Goal: Book appointment/travel/reservation

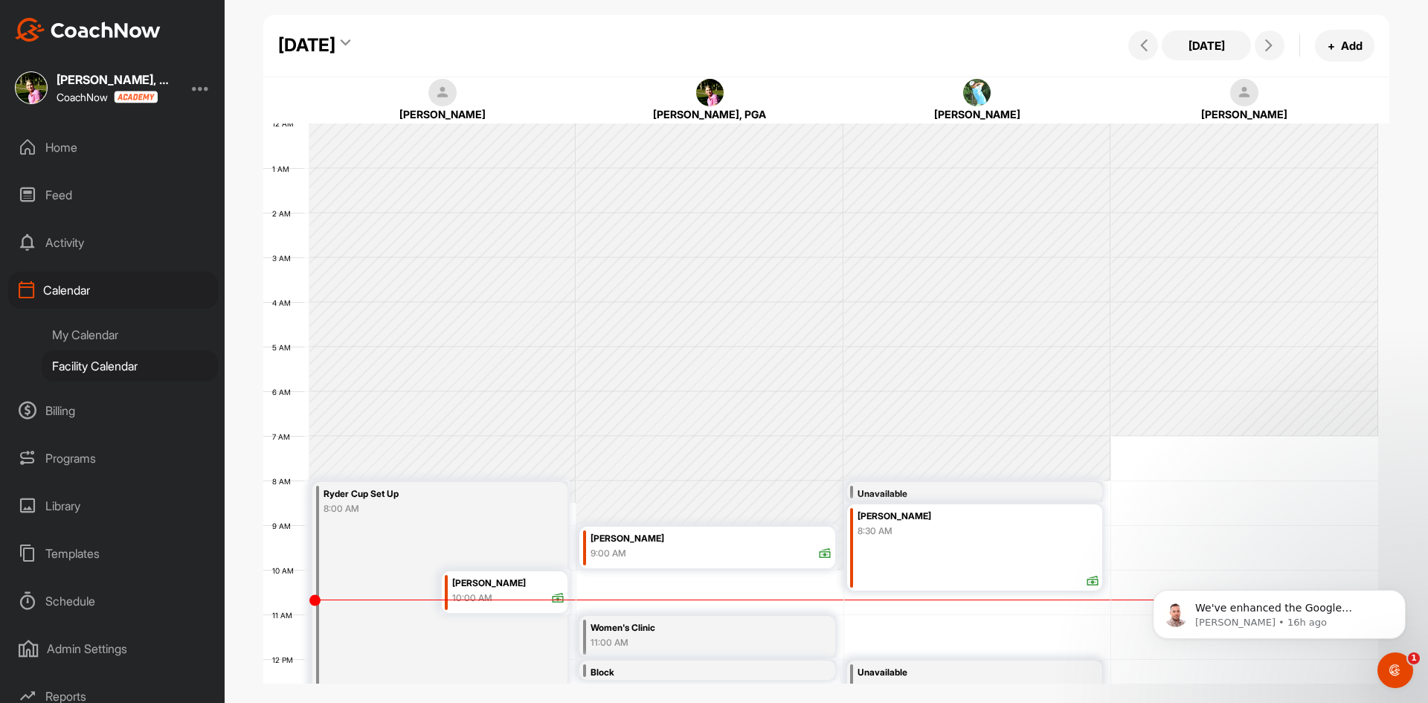
scroll to position [257, 0]
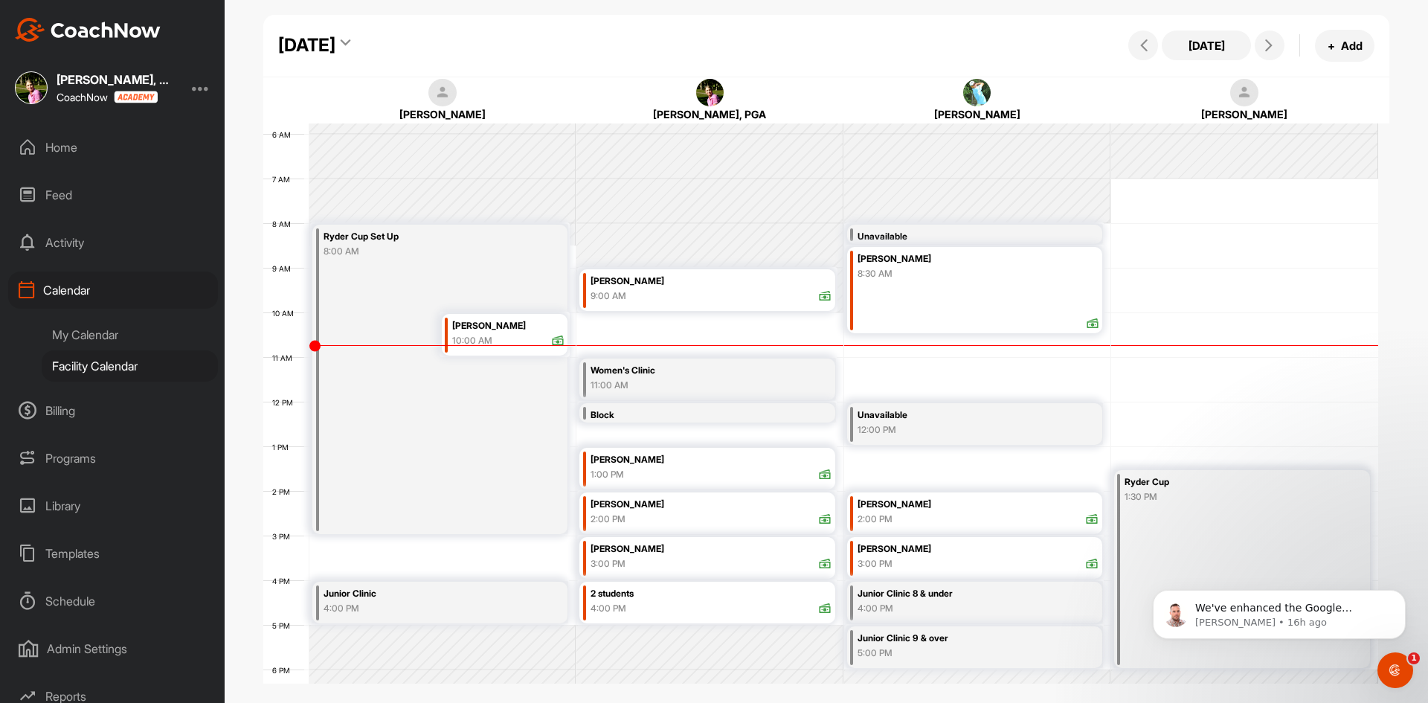
click at [336, 54] on div "[DATE]" at bounding box center [306, 45] width 57 height 27
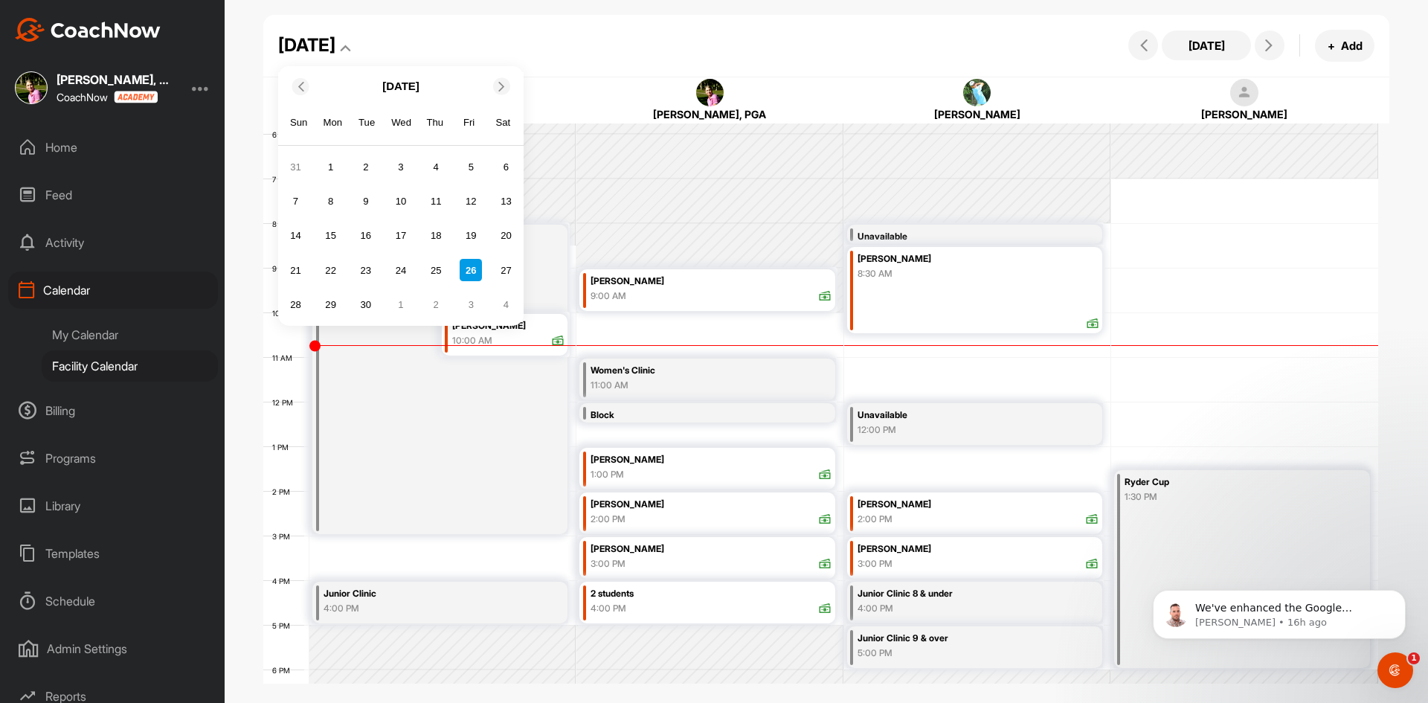
click at [502, 89] on icon at bounding box center [502, 86] width 10 height 10
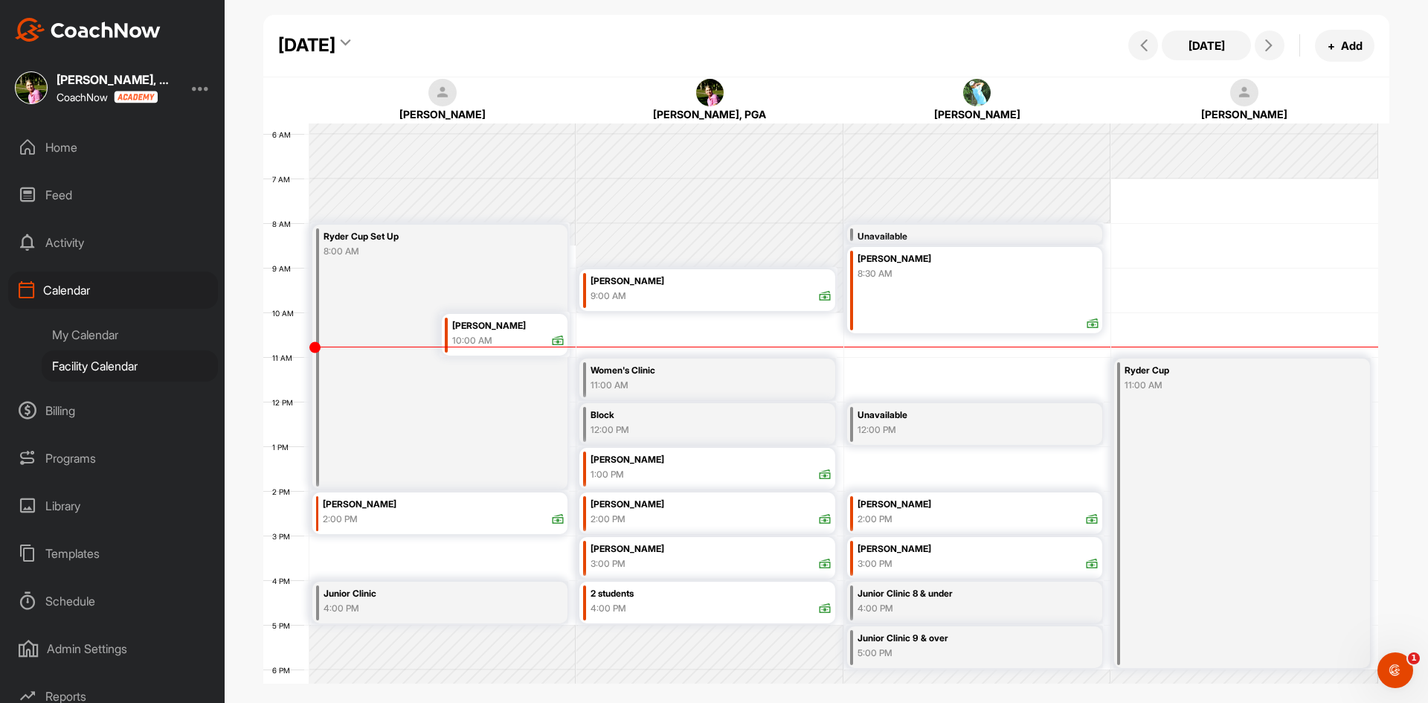
click at [336, 45] on div "[DATE]" at bounding box center [306, 45] width 57 height 27
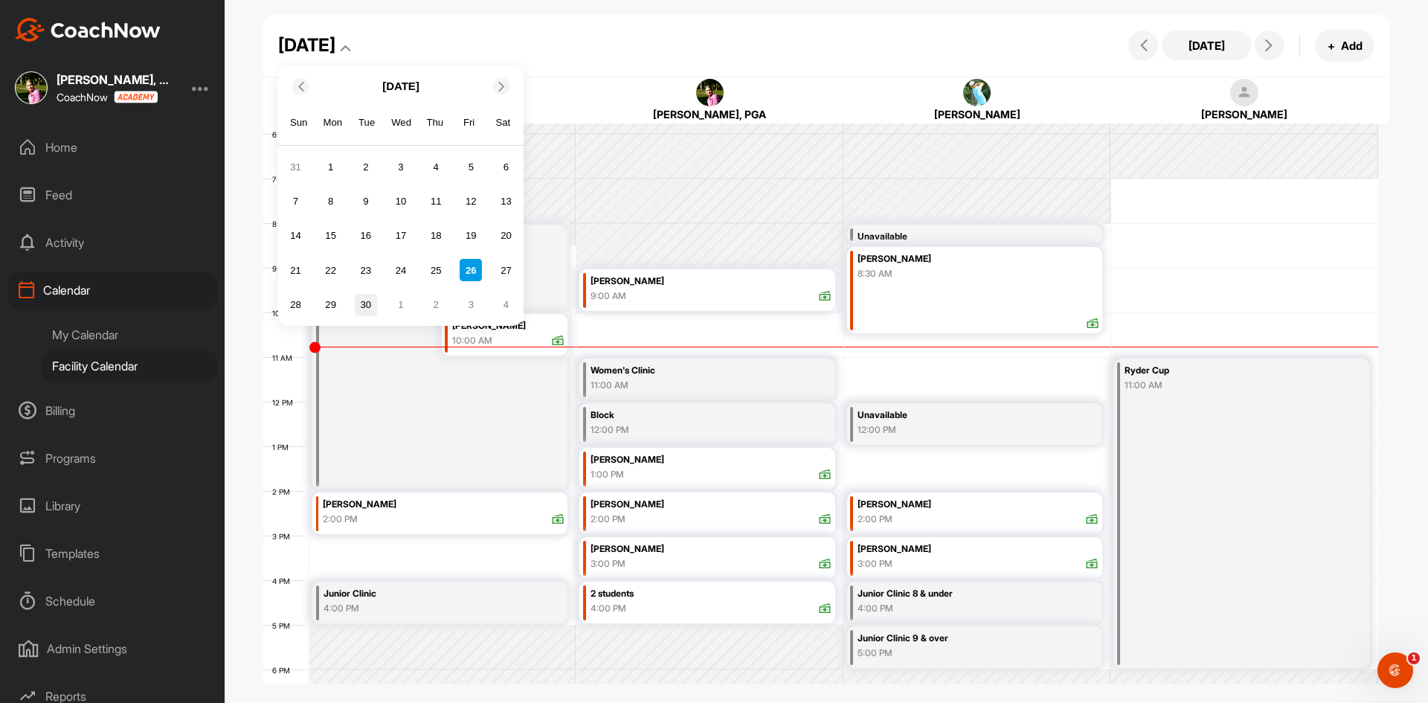
click at [362, 307] on div "30" at bounding box center [366, 305] width 22 height 22
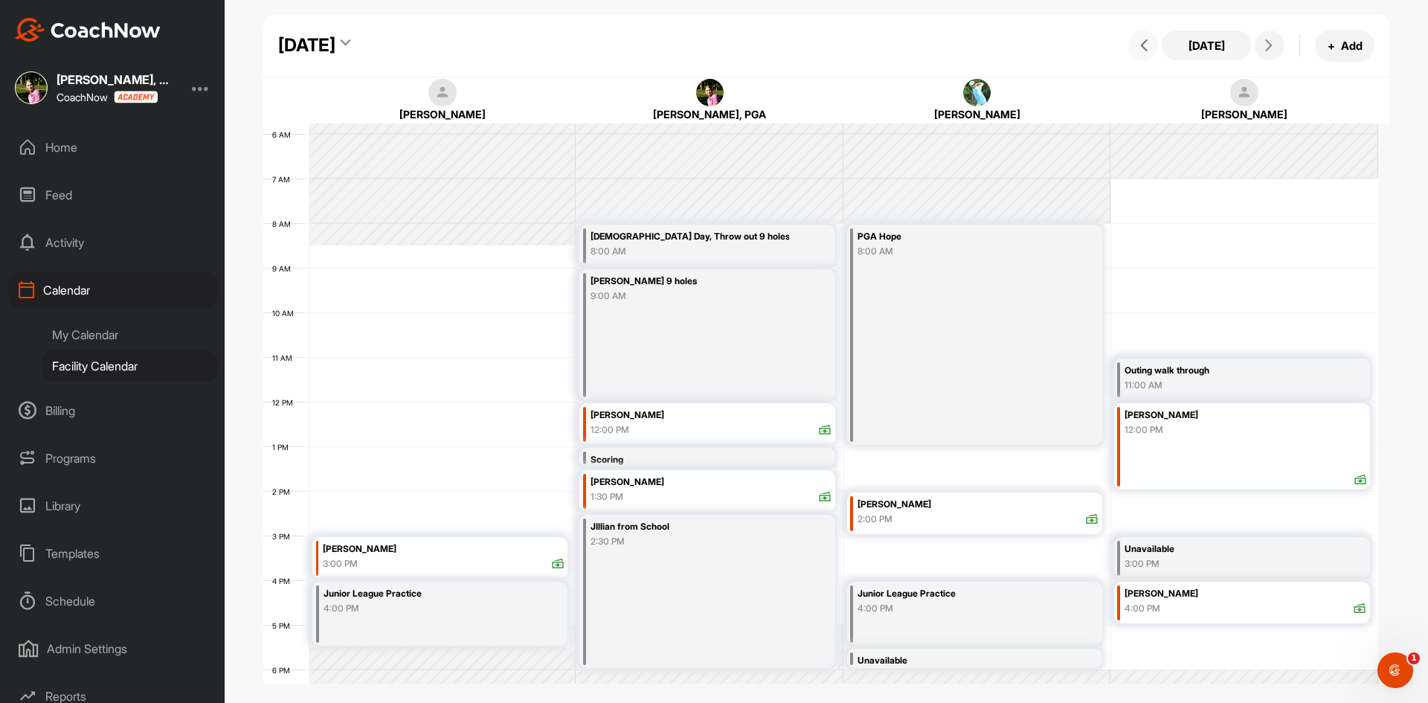
click at [1149, 47] on icon at bounding box center [1144, 45] width 12 height 12
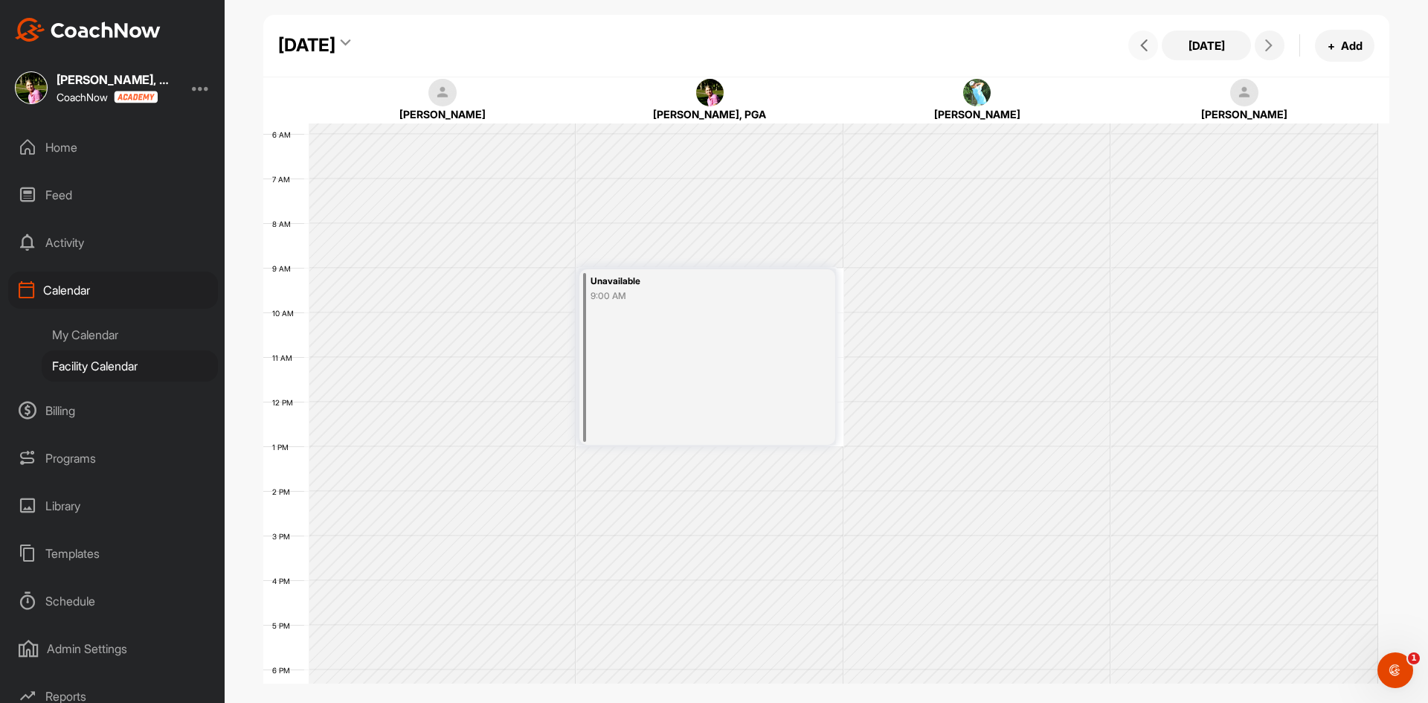
click at [1149, 47] on icon at bounding box center [1144, 45] width 12 height 12
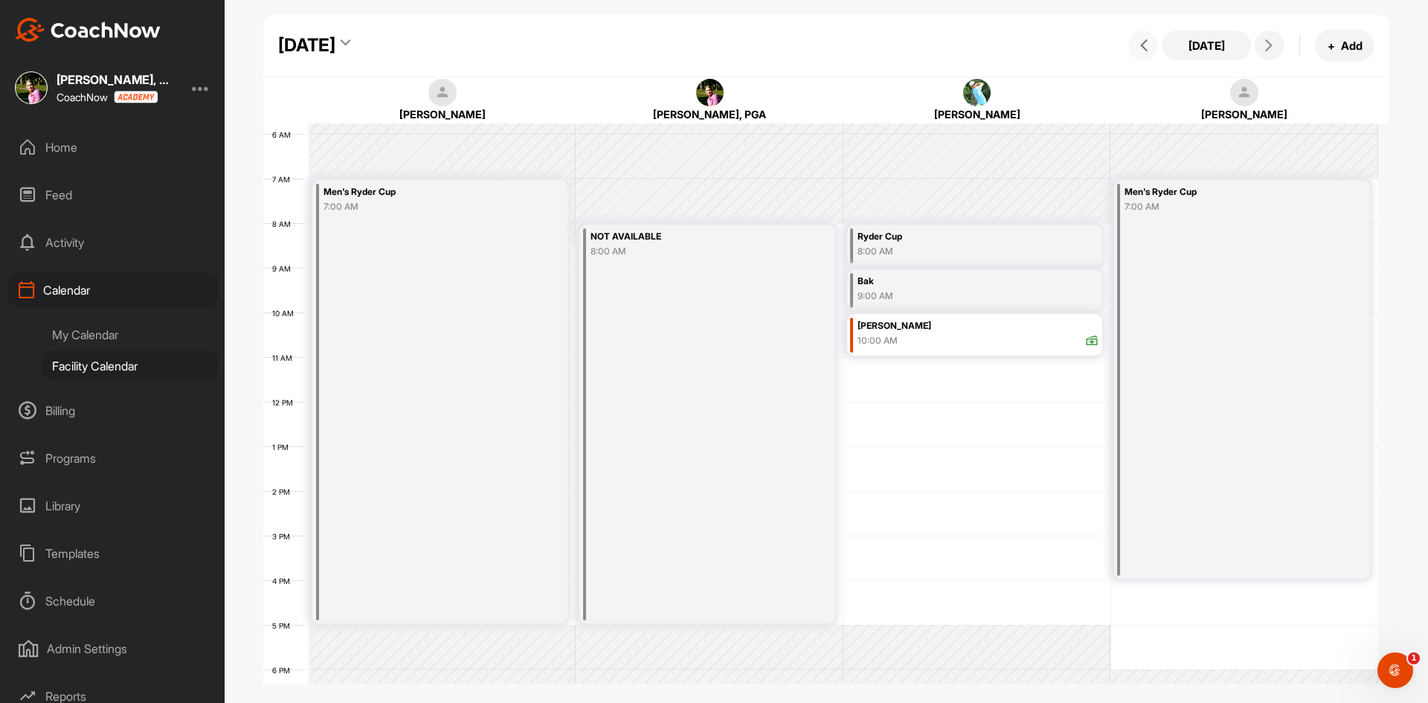
click at [1149, 47] on icon at bounding box center [1144, 45] width 12 height 12
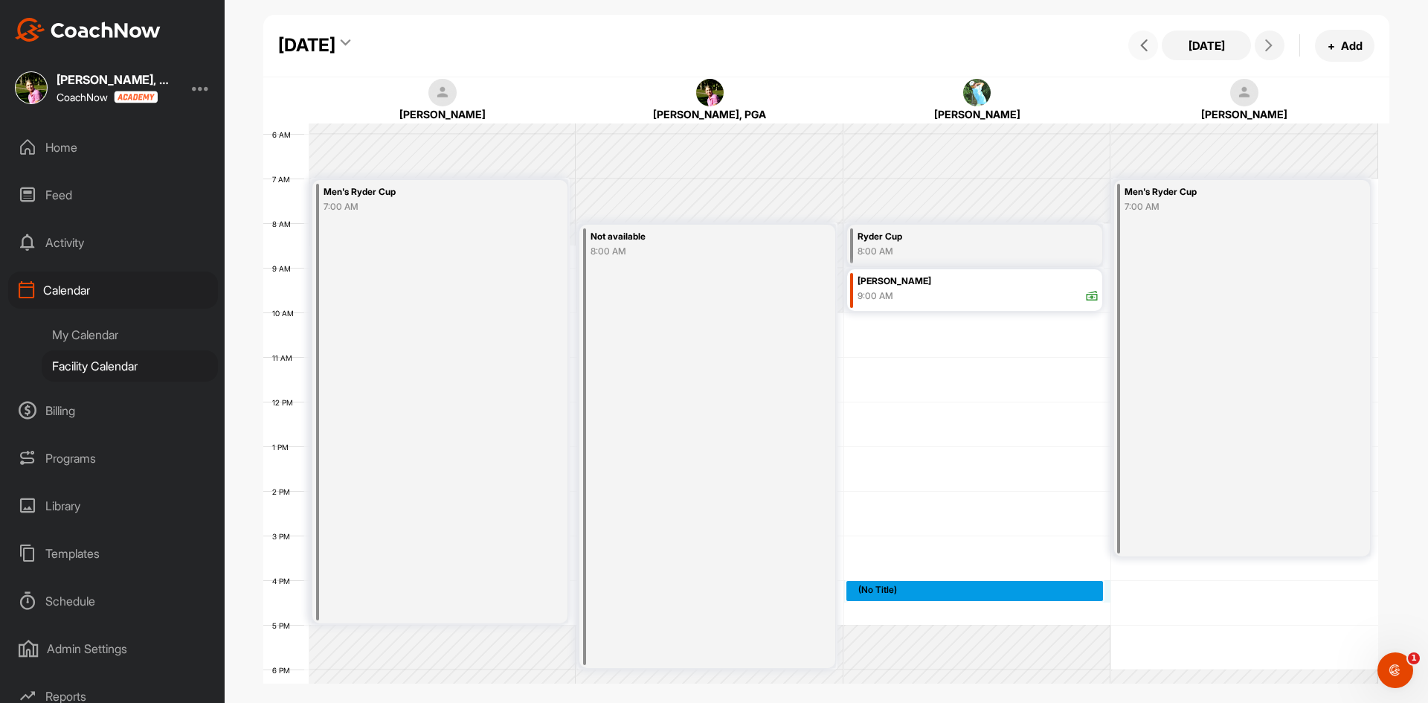
click at [874, 587] on div "12 AM 1 AM 2 AM 3 AM 4 AM 5 AM 6 AM 7 AM 8 AM 9 AM 10 AM 11 AM 12 PM 1 PM 2 PM …" at bounding box center [820, 401] width 1115 height 1071
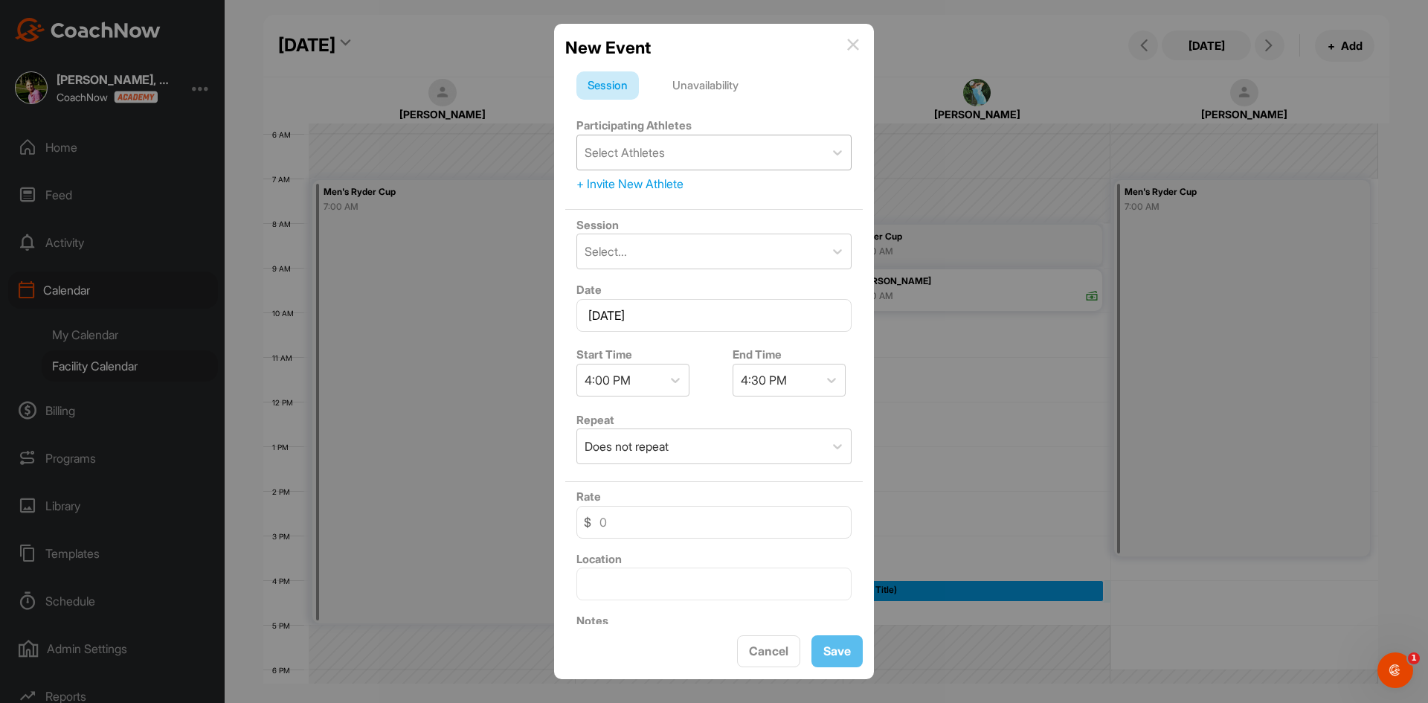
click at [707, 156] on div "Select Athletes" at bounding box center [700, 152] width 247 height 34
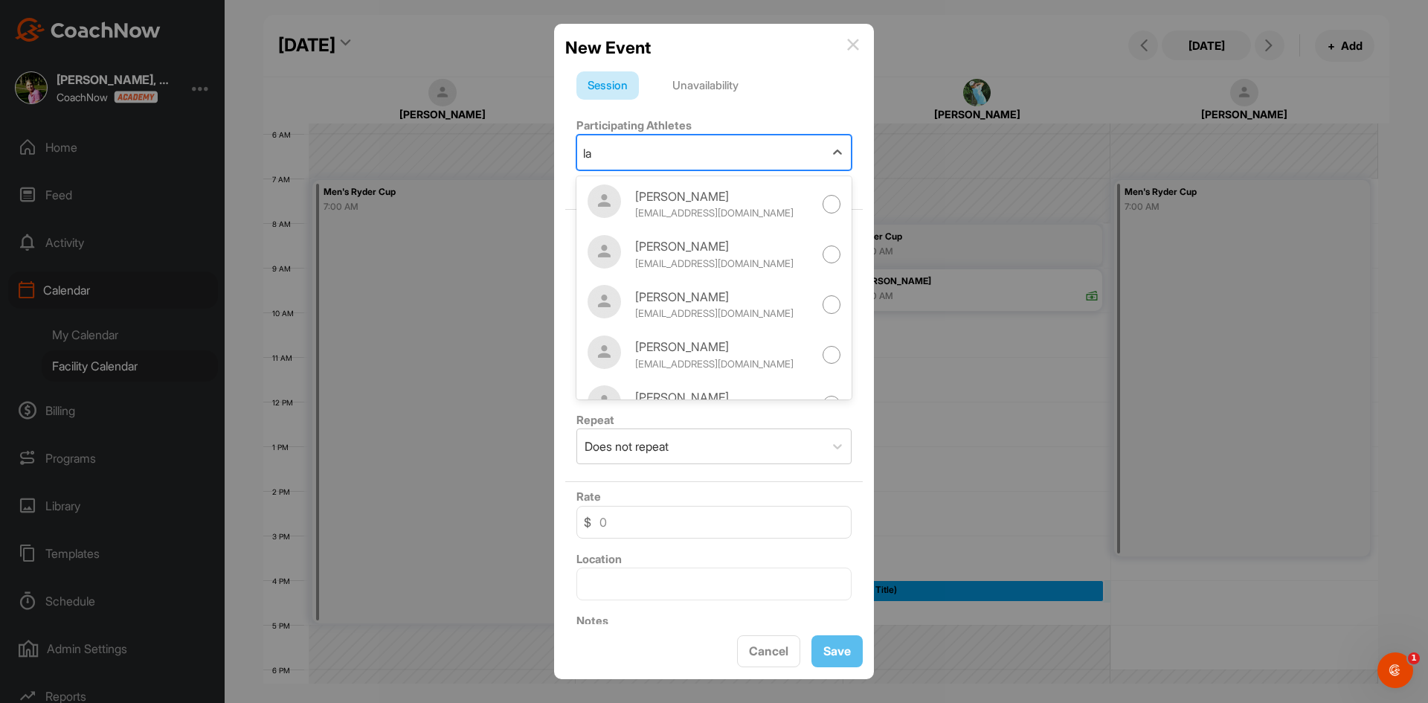
type input "l"
click at [707, 82] on div "Unavailability" at bounding box center [705, 85] width 89 height 28
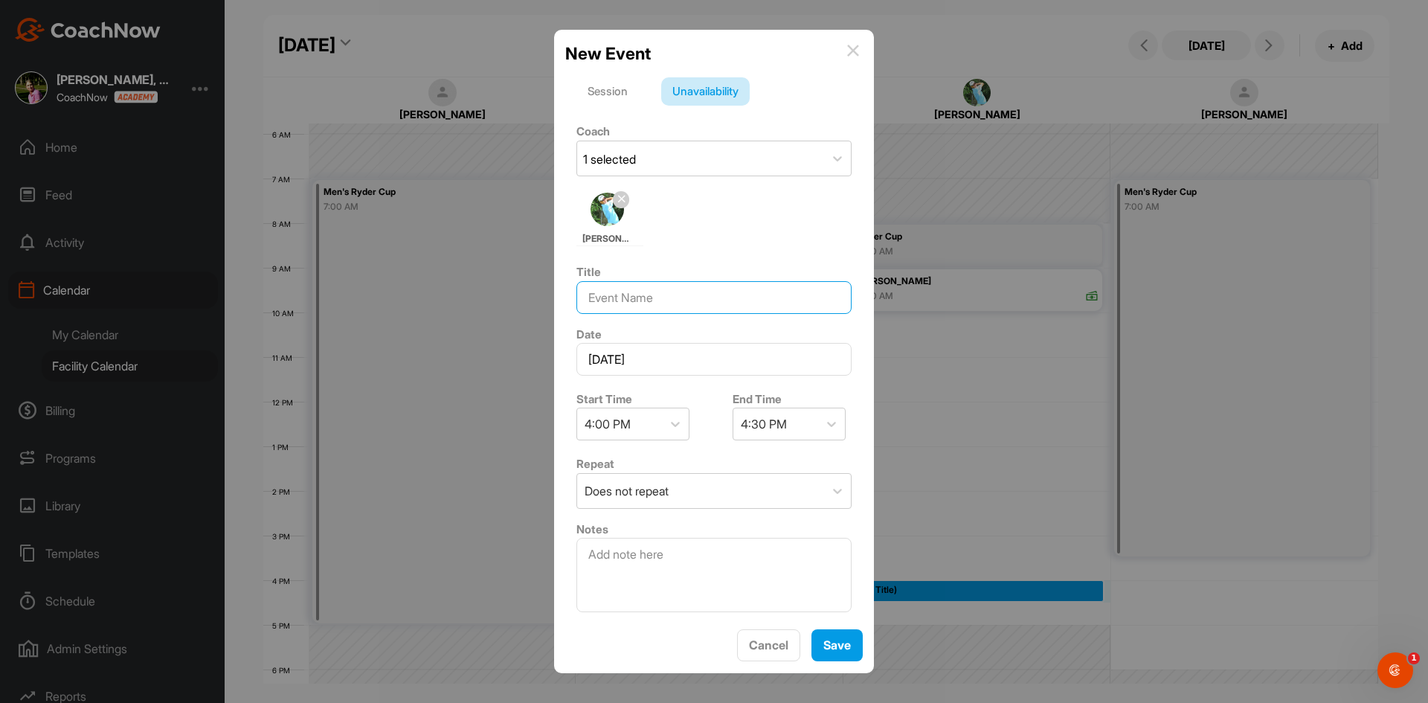
click at [640, 301] on input at bounding box center [714, 297] width 275 height 33
type input "l"
type input "[PERSON_NAME]"
click at [771, 418] on div "4:30 PM" at bounding box center [764, 424] width 46 height 18
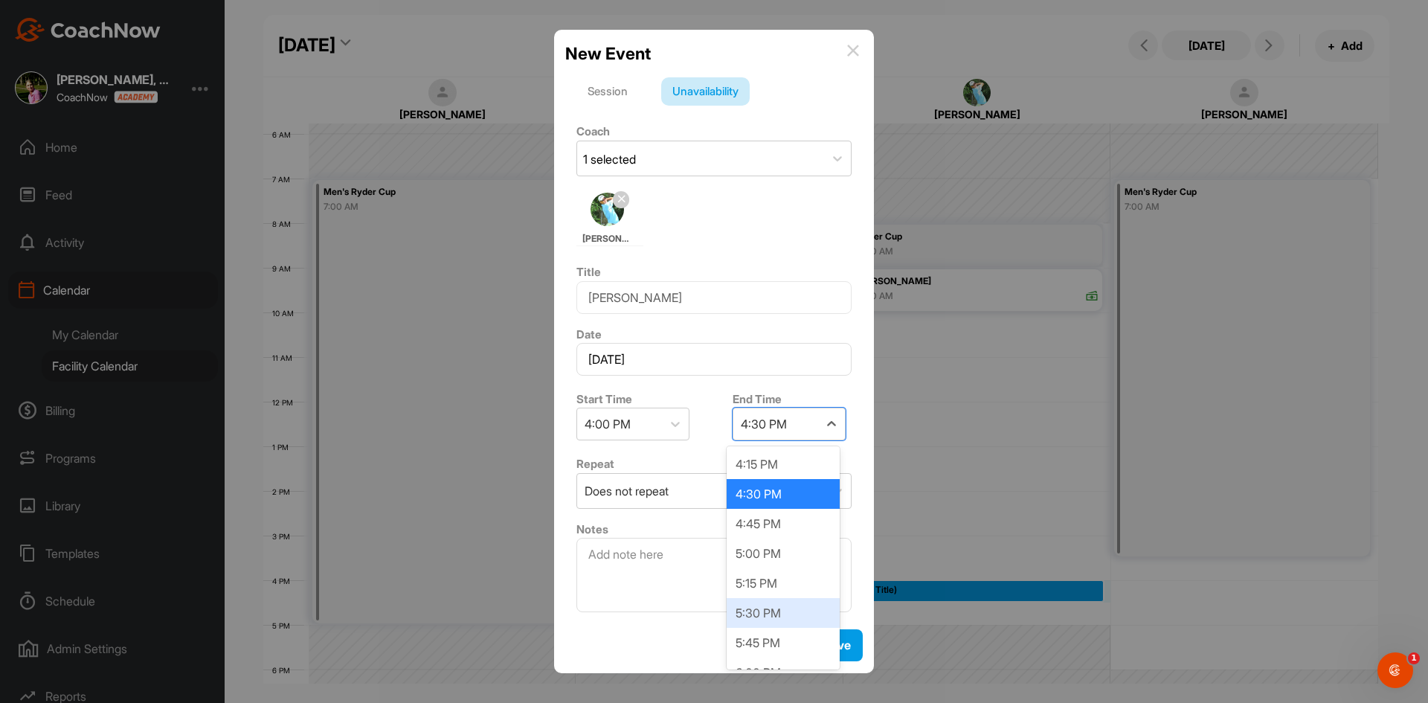
scroll to position [74, 0]
click at [780, 600] on div "6:00 PM" at bounding box center [783, 598] width 113 height 30
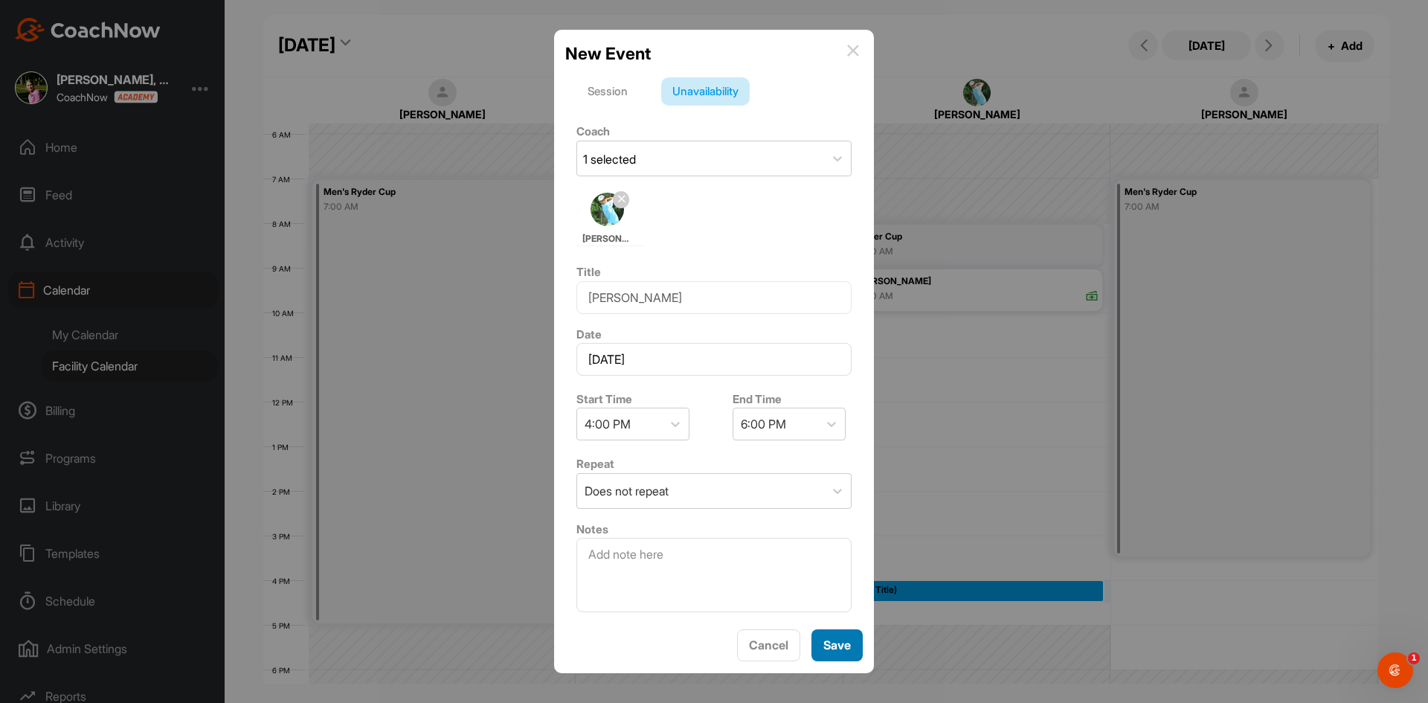
click at [840, 647] on span "Save" at bounding box center [838, 645] width 28 height 15
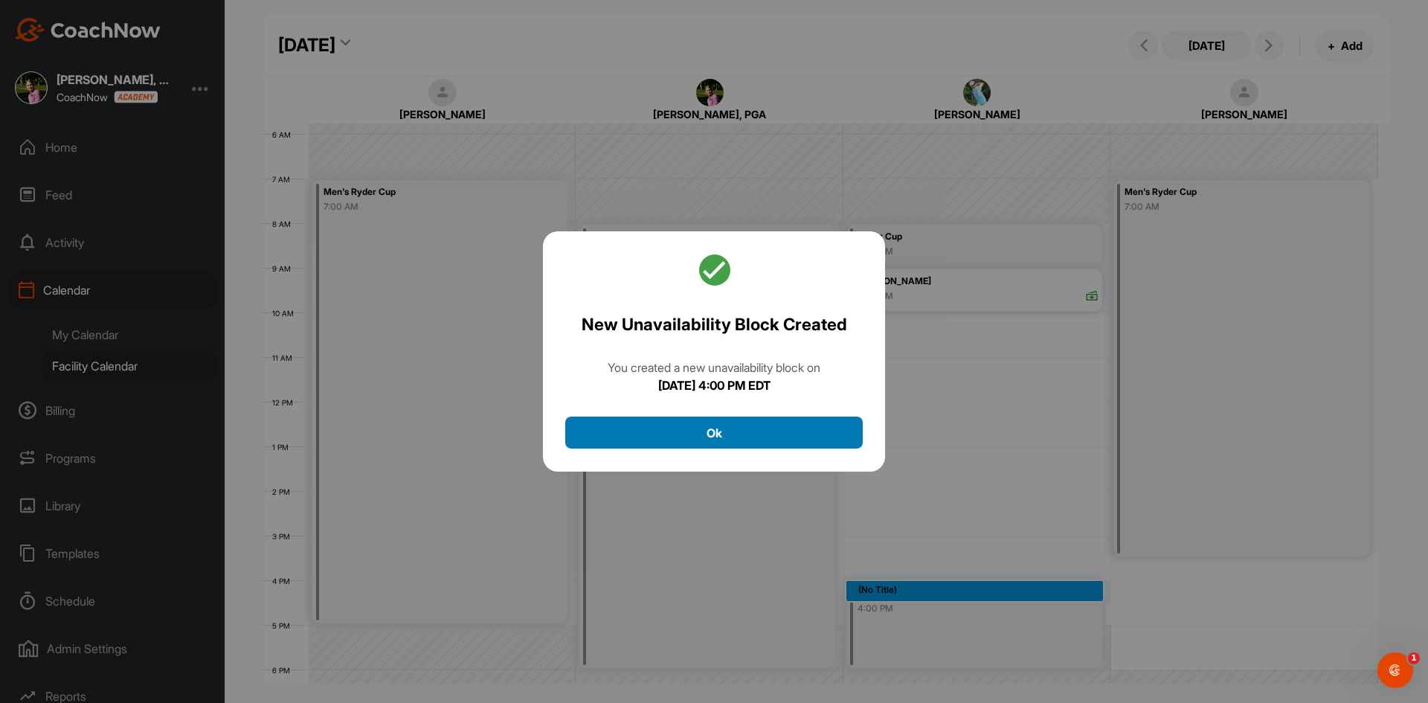
click at [824, 434] on button "Ok" at bounding box center [714, 433] width 298 height 32
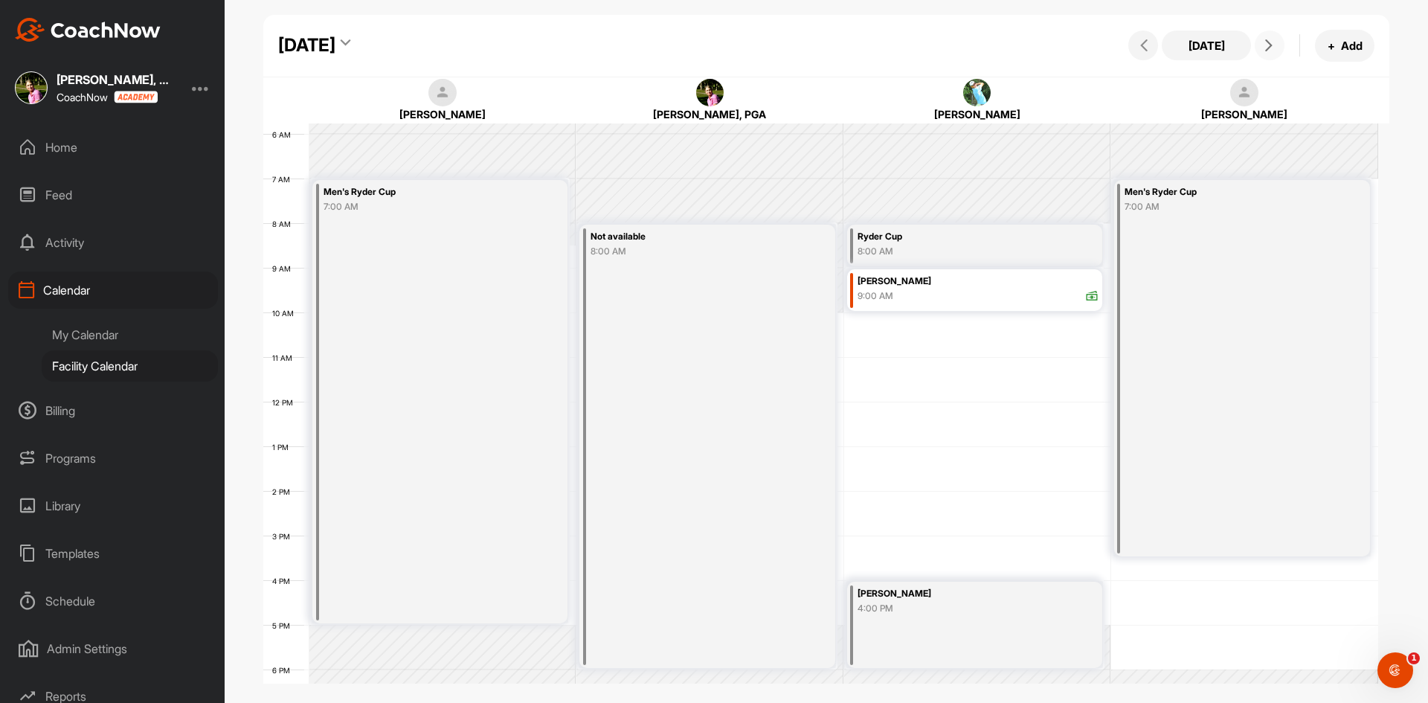
click at [1269, 41] on icon at bounding box center [1269, 45] width 12 height 12
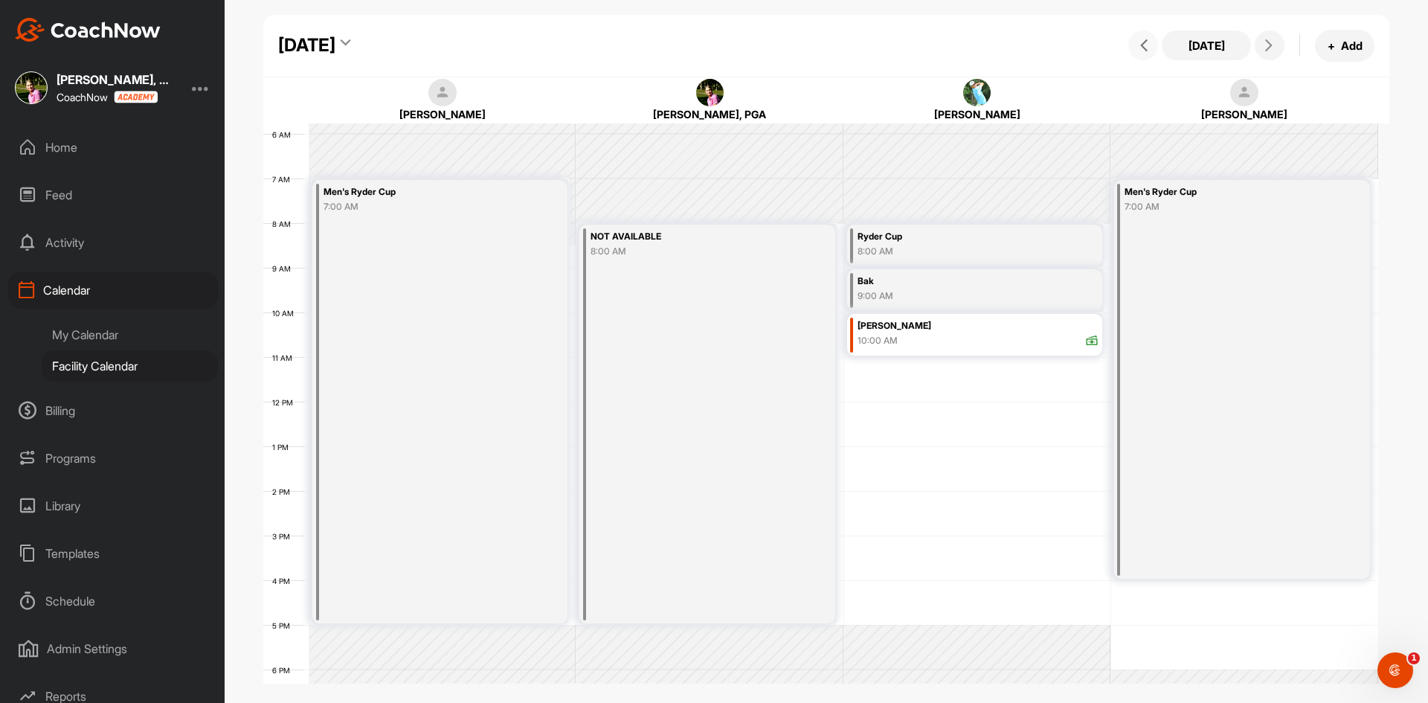
click at [1155, 48] on button at bounding box center [1144, 46] width 30 height 30
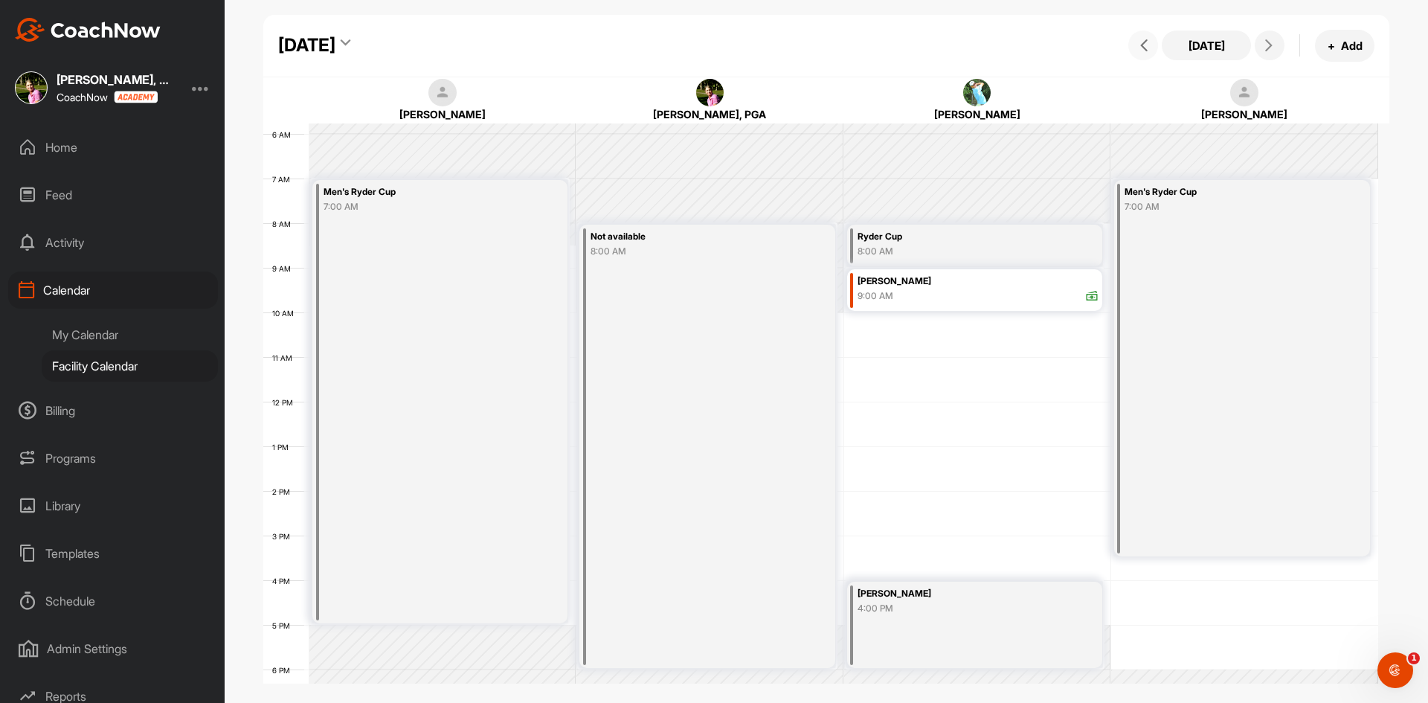
click at [1152, 48] on span at bounding box center [1143, 45] width 18 height 12
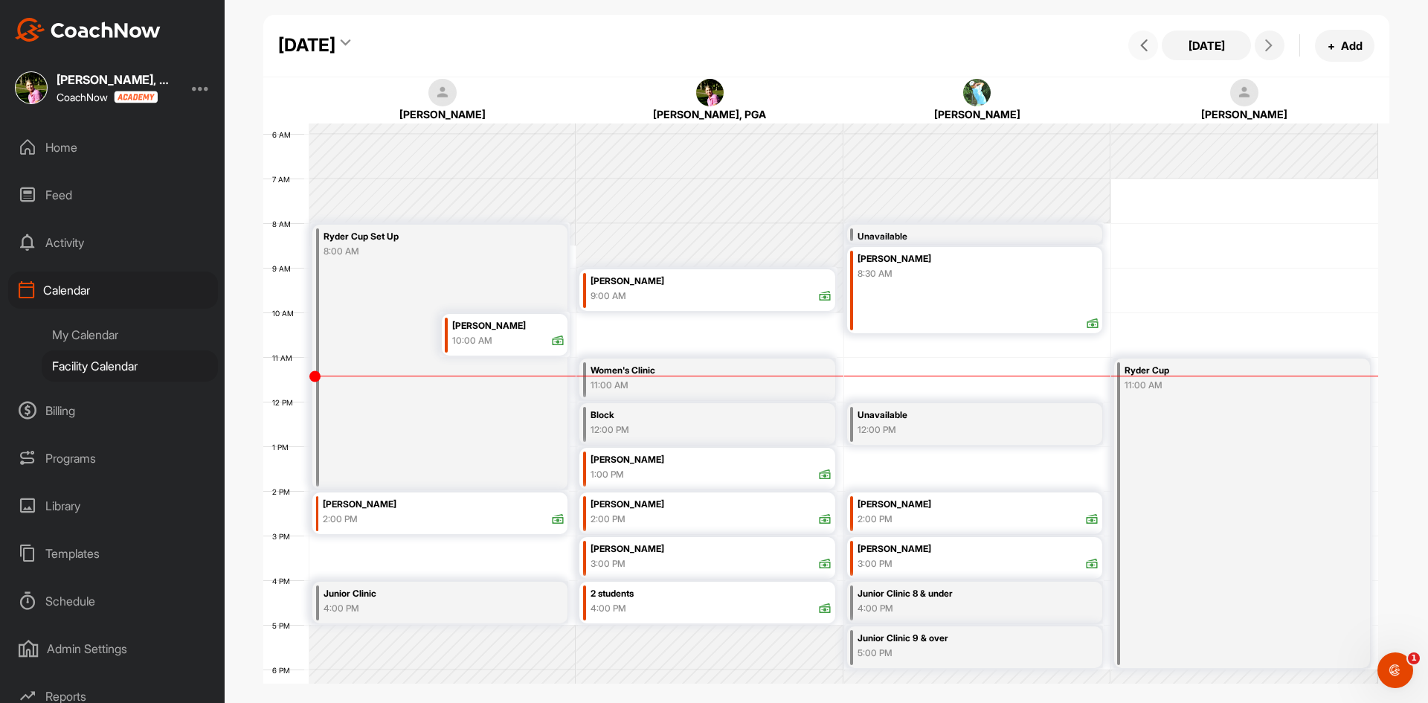
click at [991, 504] on div "[PERSON_NAME]" at bounding box center [978, 504] width 241 height 17
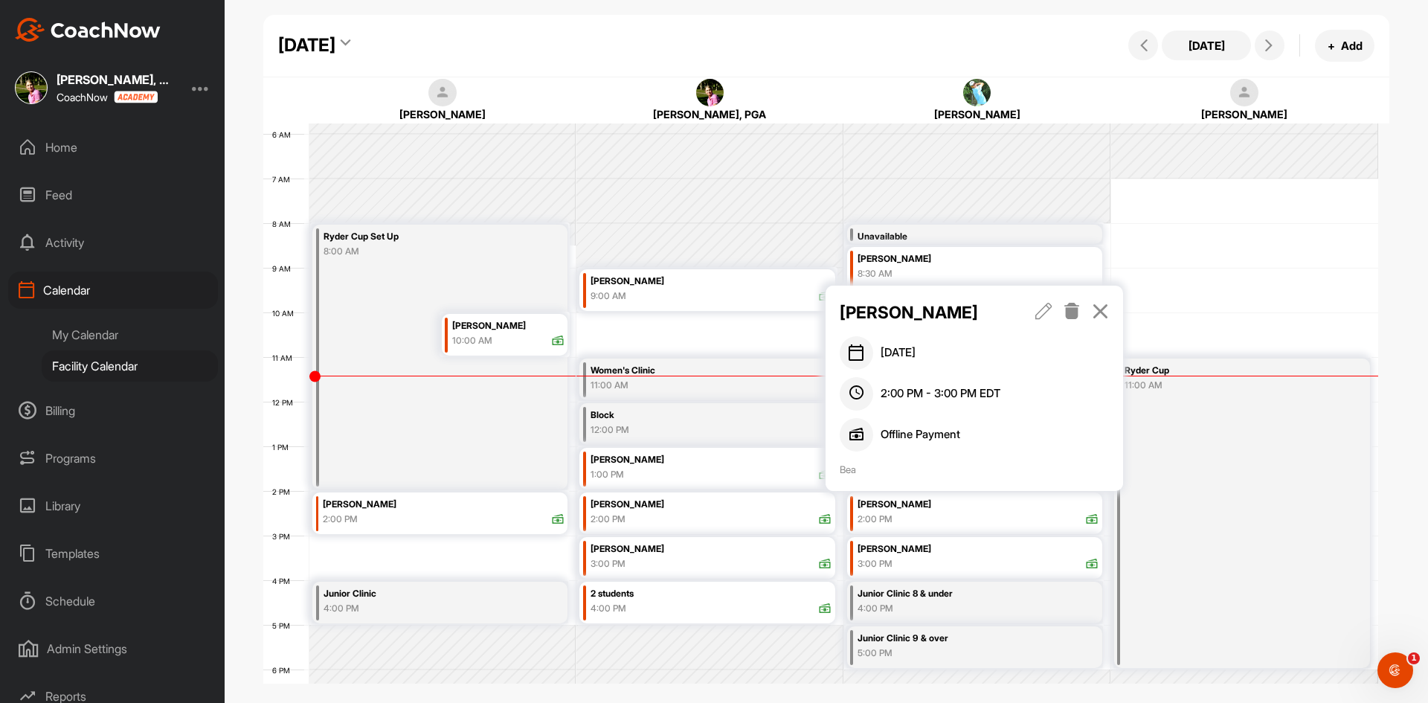
click at [1079, 308] on icon at bounding box center [1072, 311] width 17 height 16
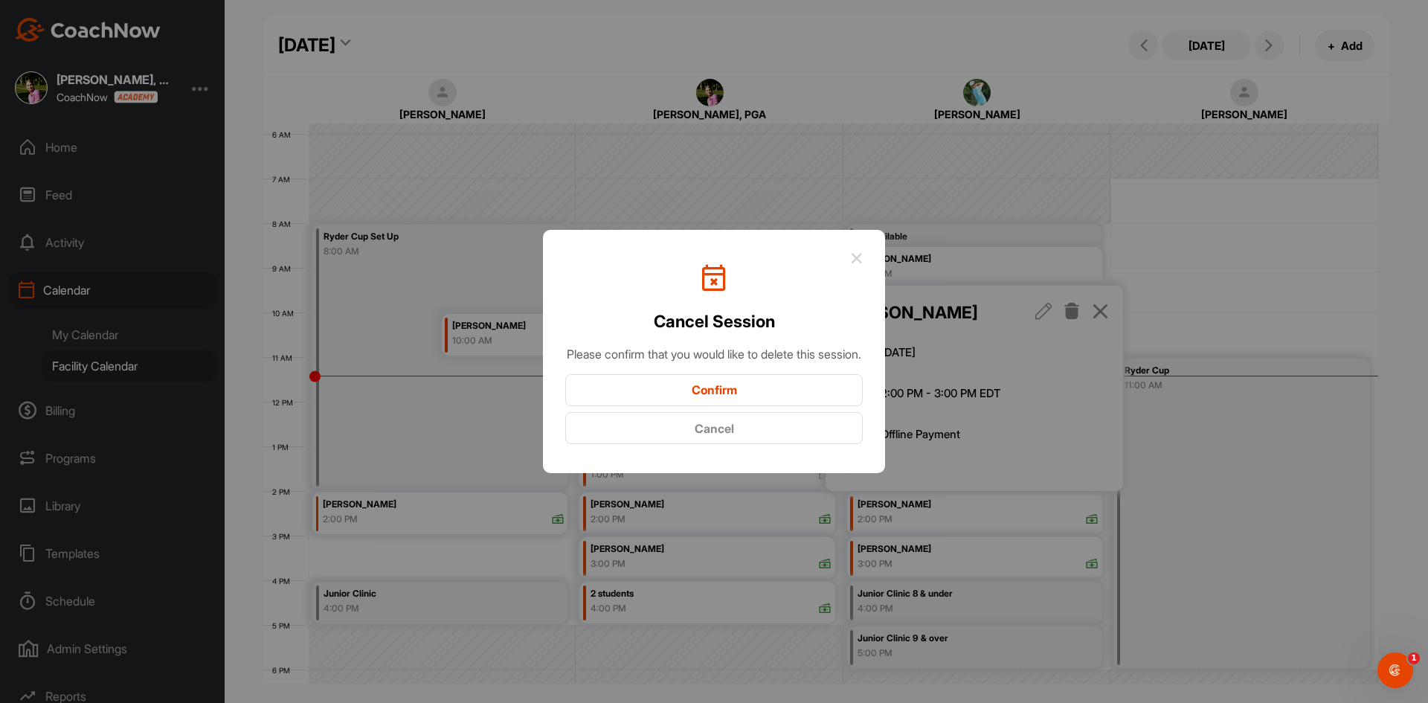
click at [750, 400] on button "Confirm" at bounding box center [714, 390] width 298 height 32
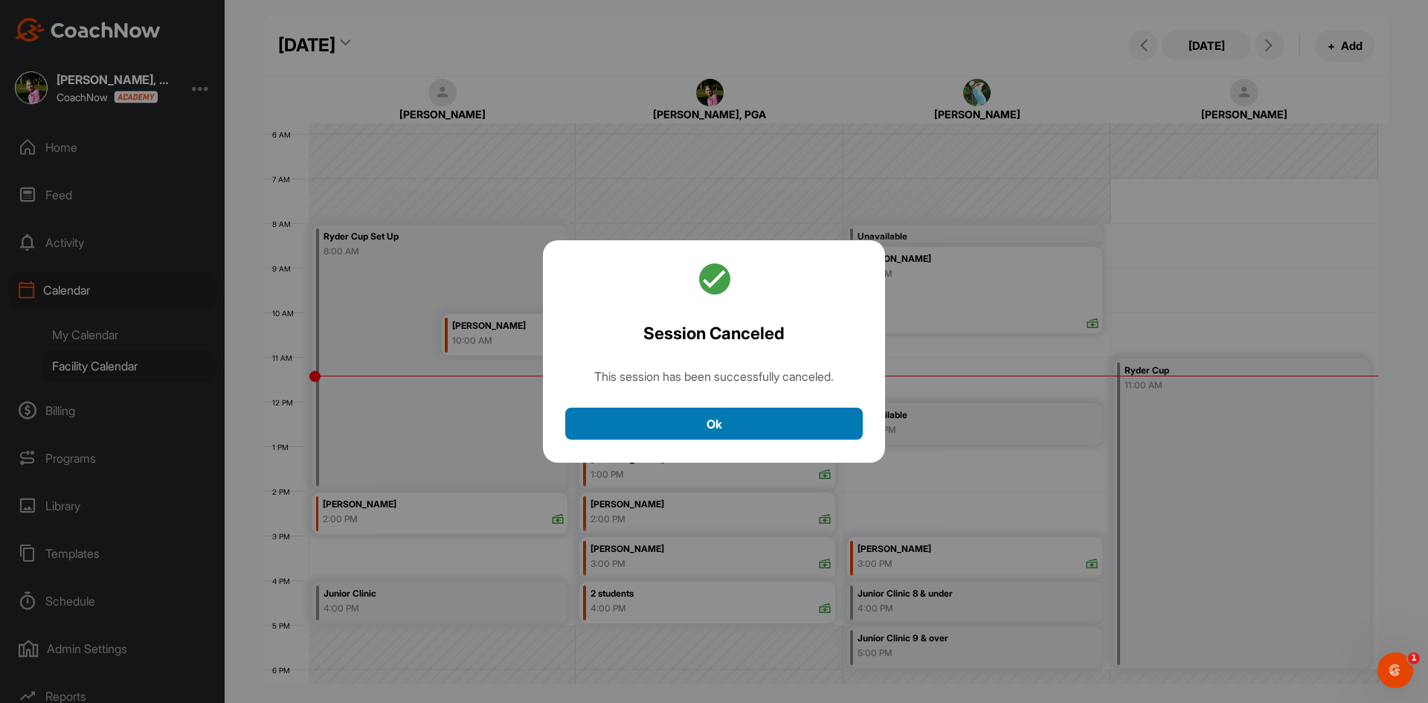
click at [767, 426] on button "Ok" at bounding box center [714, 424] width 298 height 32
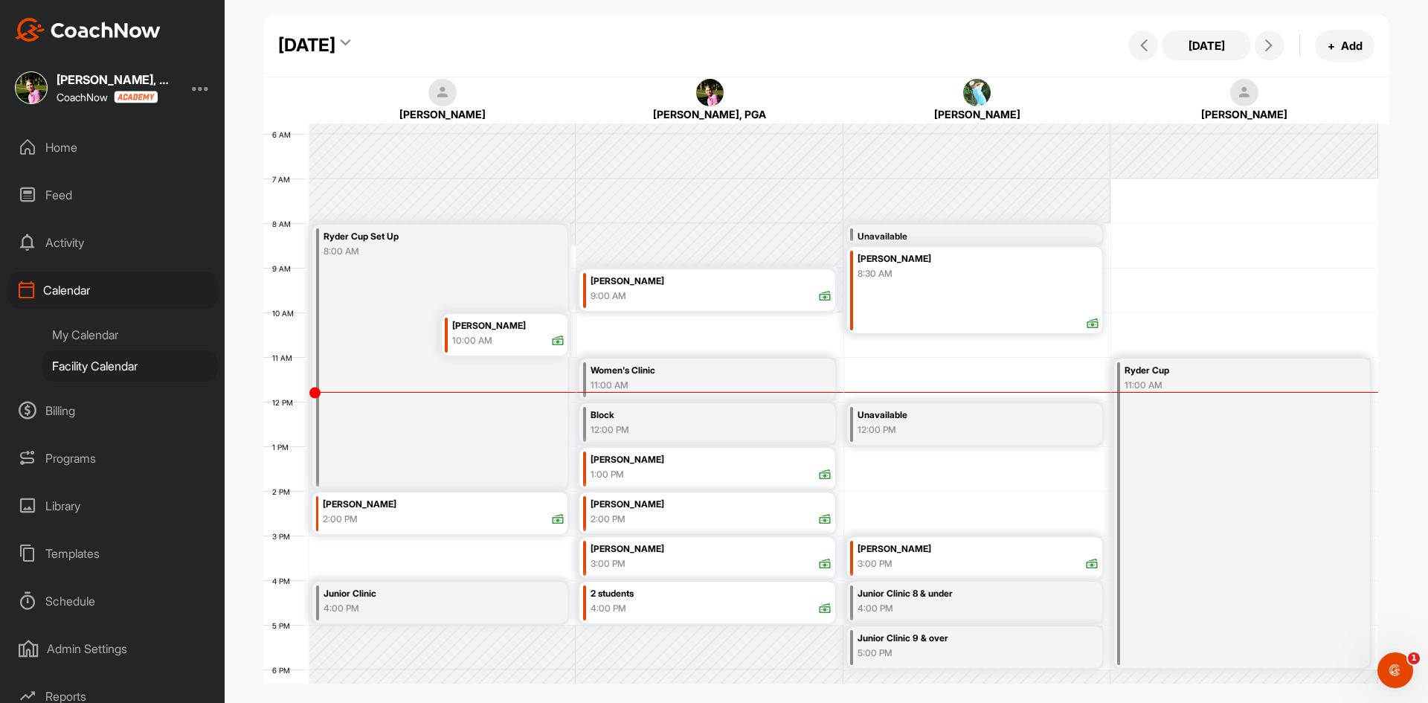
click at [336, 43] on div "[DATE]" at bounding box center [306, 45] width 57 height 27
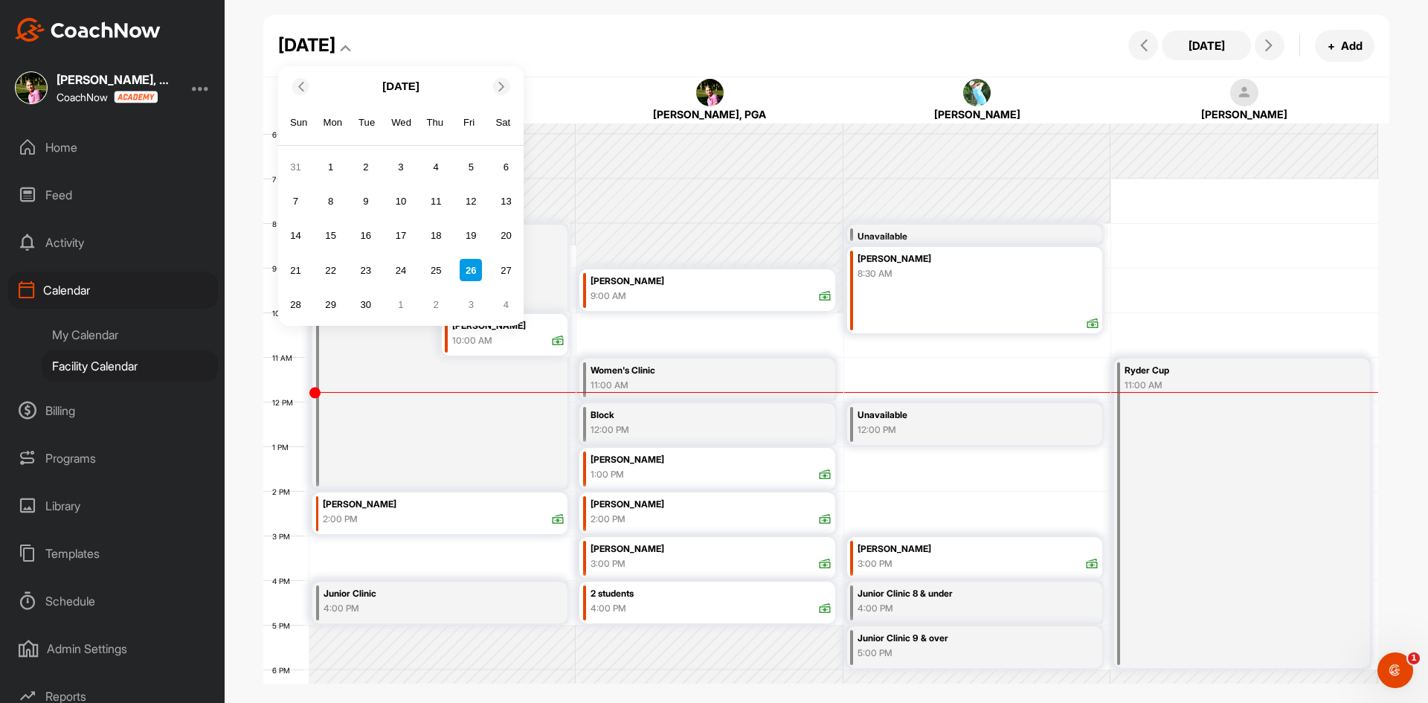
click at [505, 89] on icon at bounding box center [502, 86] width 10 height 10
click at [365, 272] on div "21" at bounding box center [366, 270] width 22 height 22
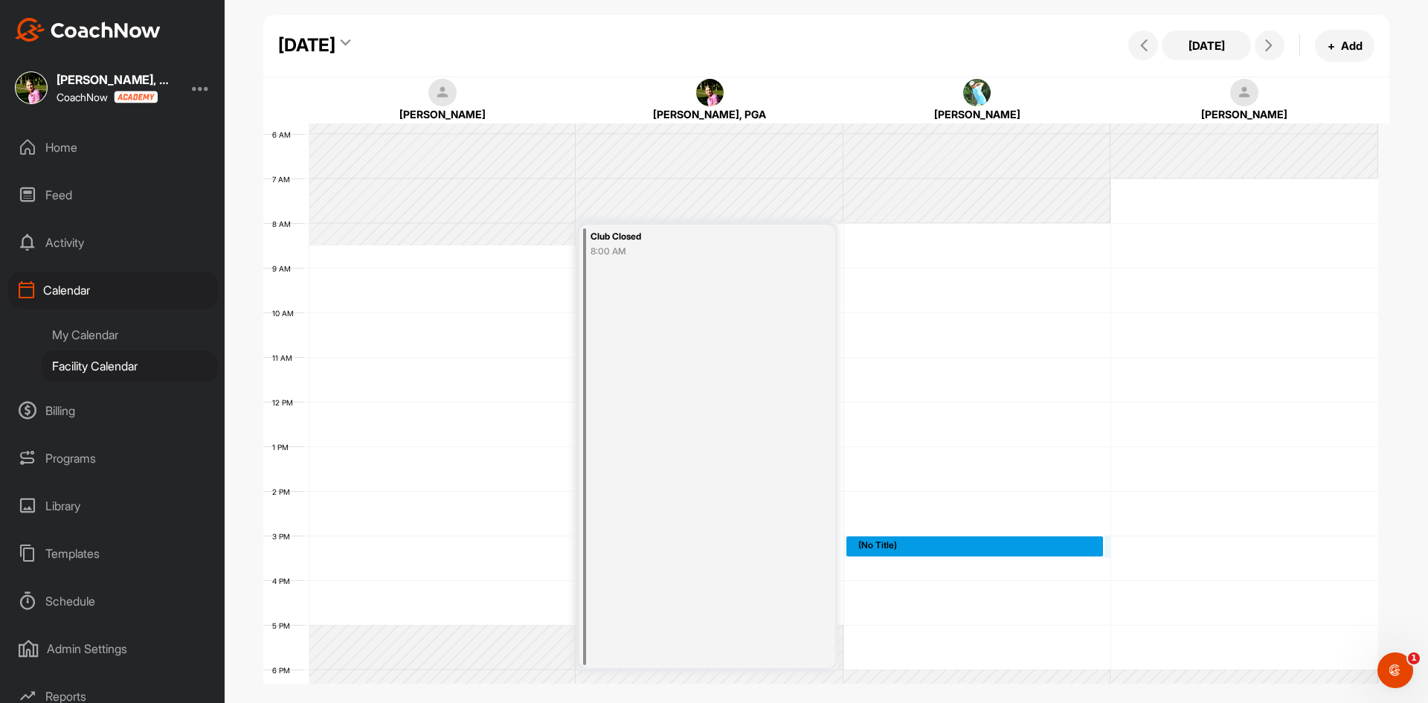
click at [897, 545] on div "12 AM 1 AM 2 AM 3 AM 4 AM 5 AM 6 AM 7 AM 8 AM 9 AM 10 AM 11 AM 12 PM 1 PM 2 PM …" at bounding box center [820, 401] width 1115 height 1071
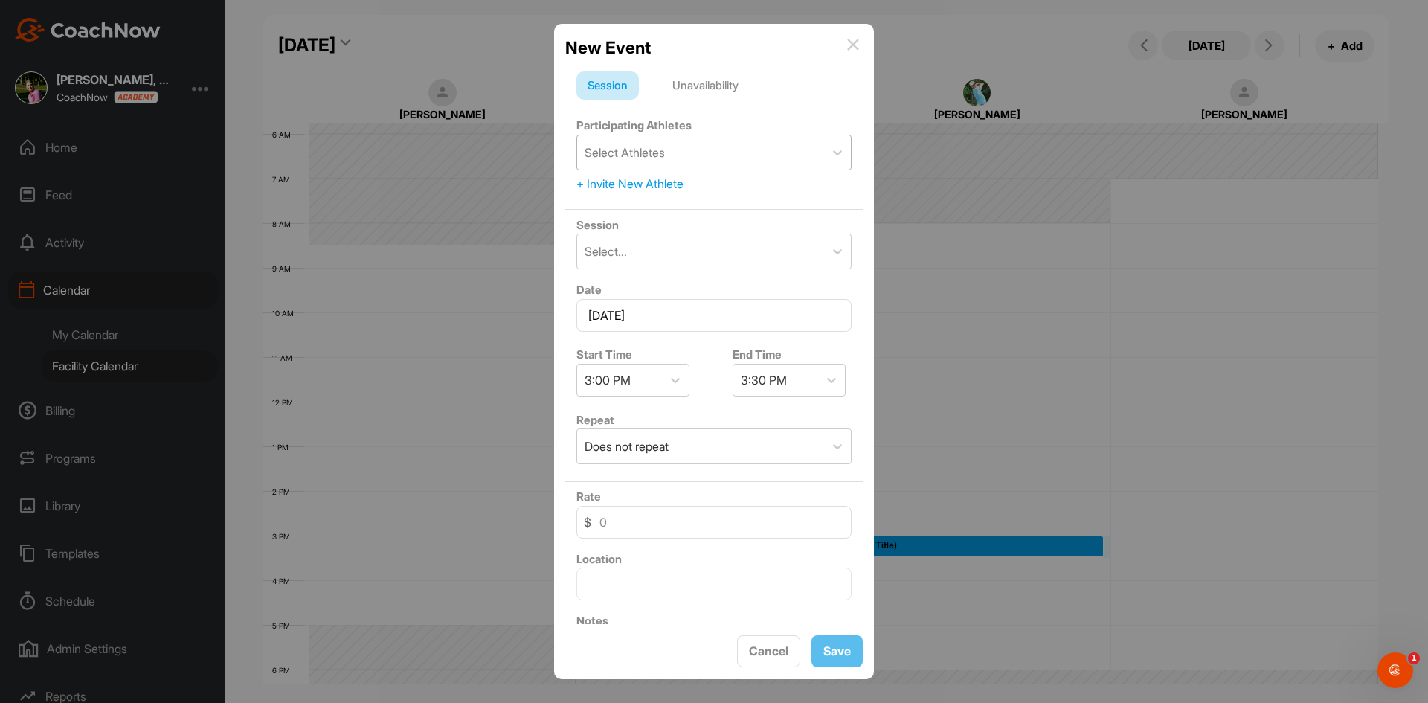
click at [742, 154] on div "Select Athletes" at bounding box center [700, 152] width 247 height 34
type input "[PERSON_NAME]"
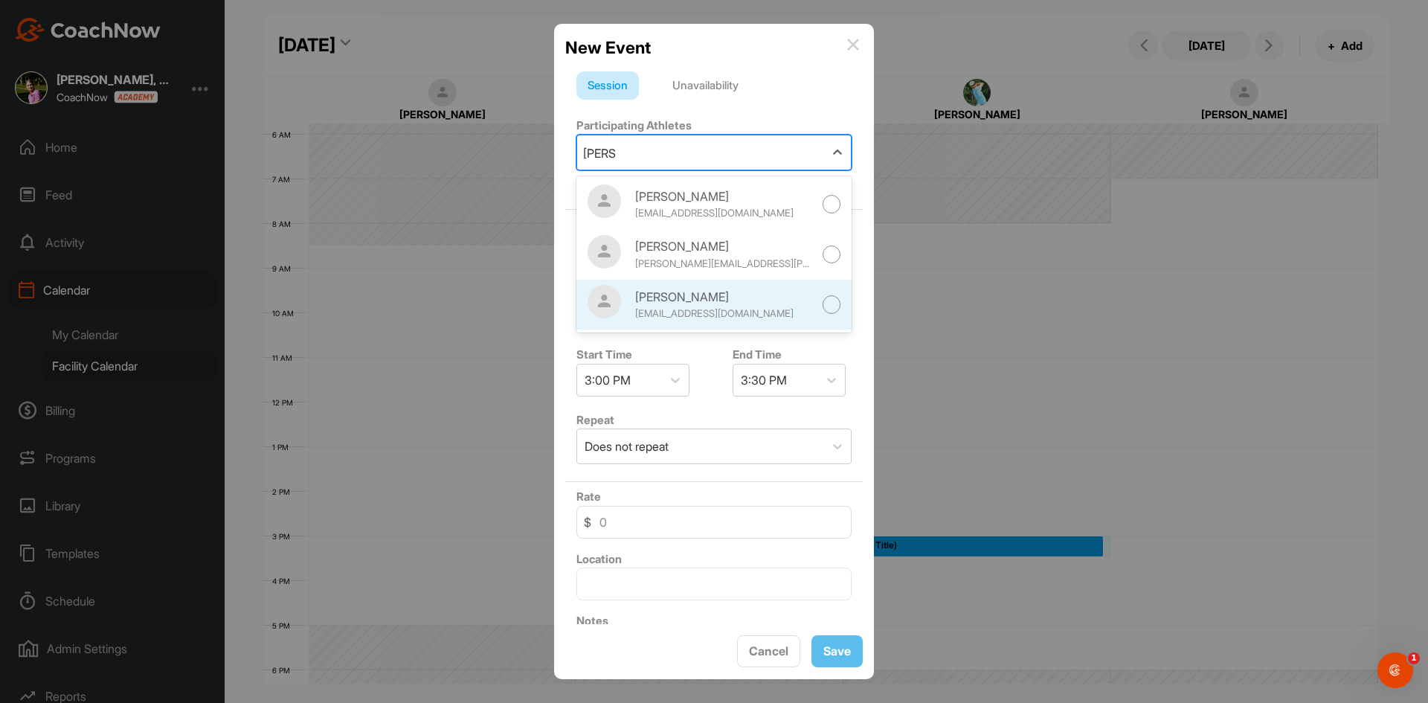
click at [827, 304] on div at bounding box center [832, 304] width 19 height 19
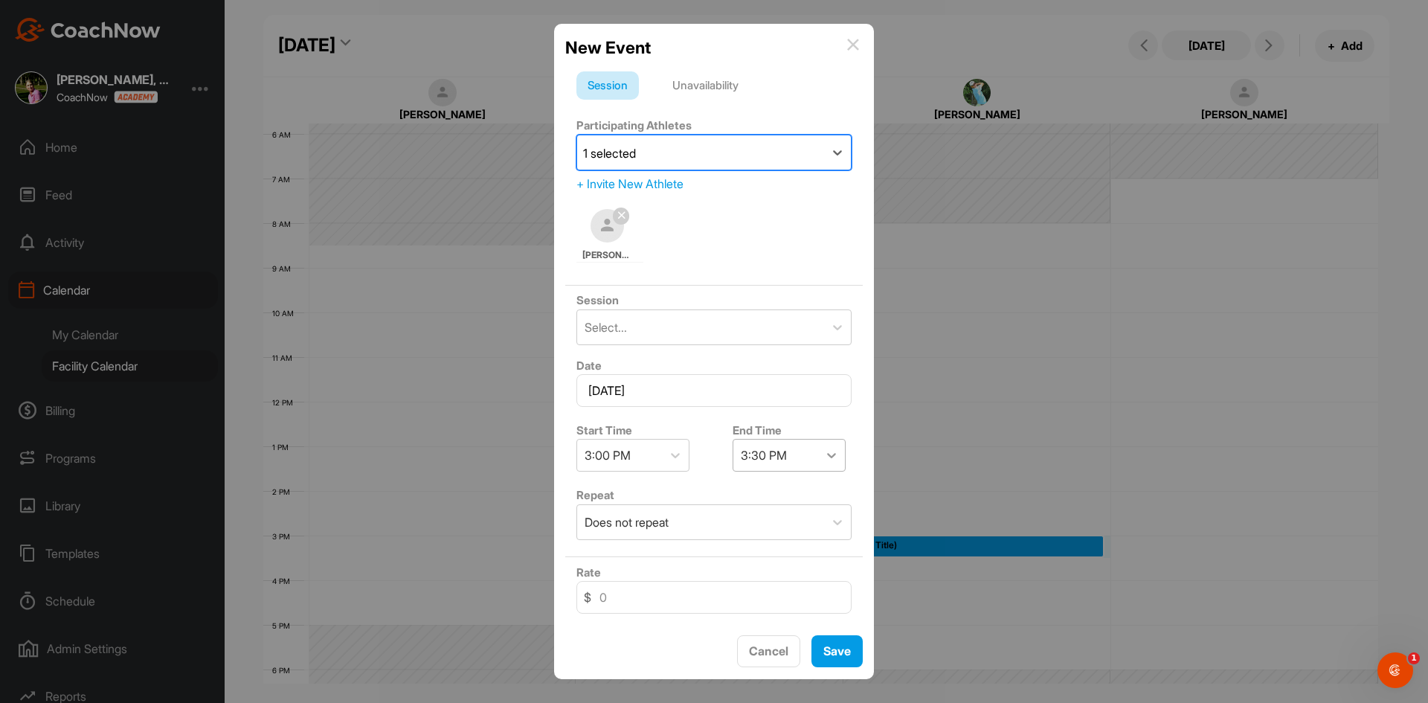
click at [818, 458] on div at bounding box center [831, 455] width 27 height 27
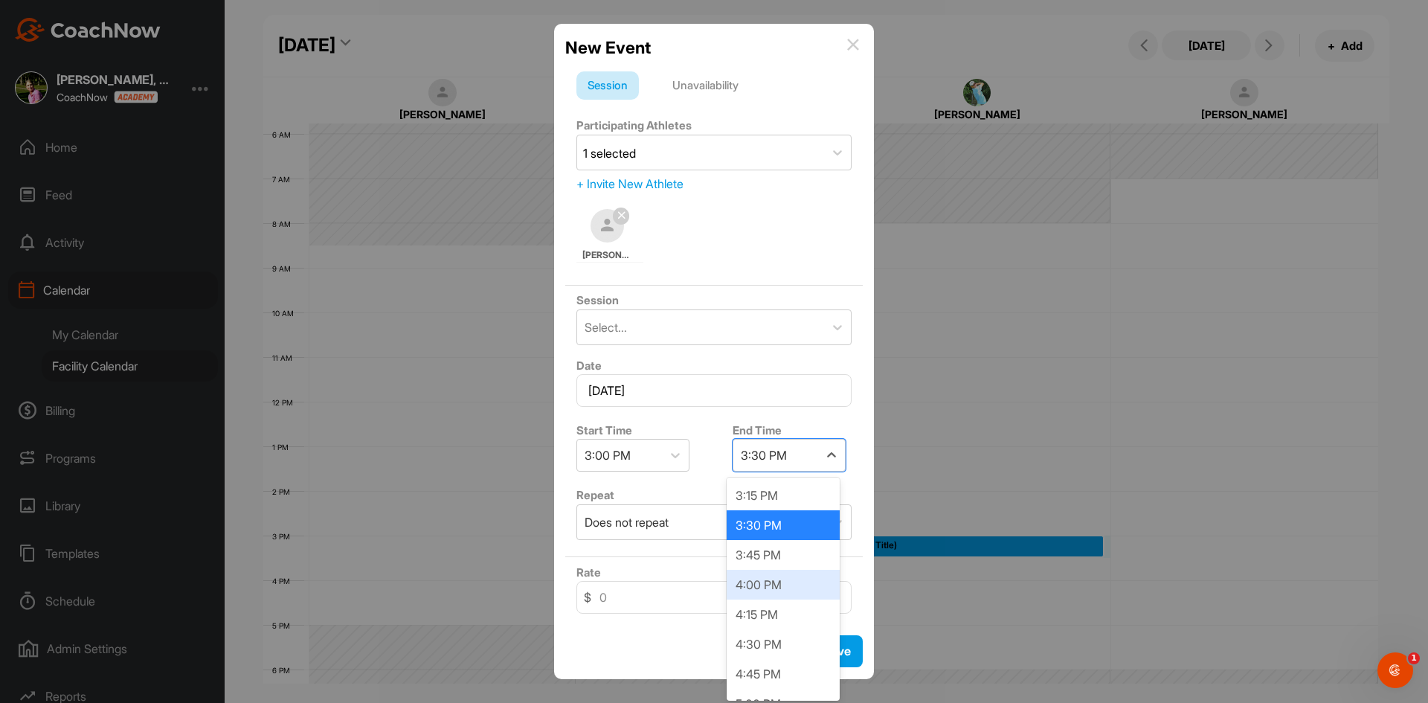
click at [771, 584] on div "4:00 PM" at bounding box center [783, 585] width 113 height 30
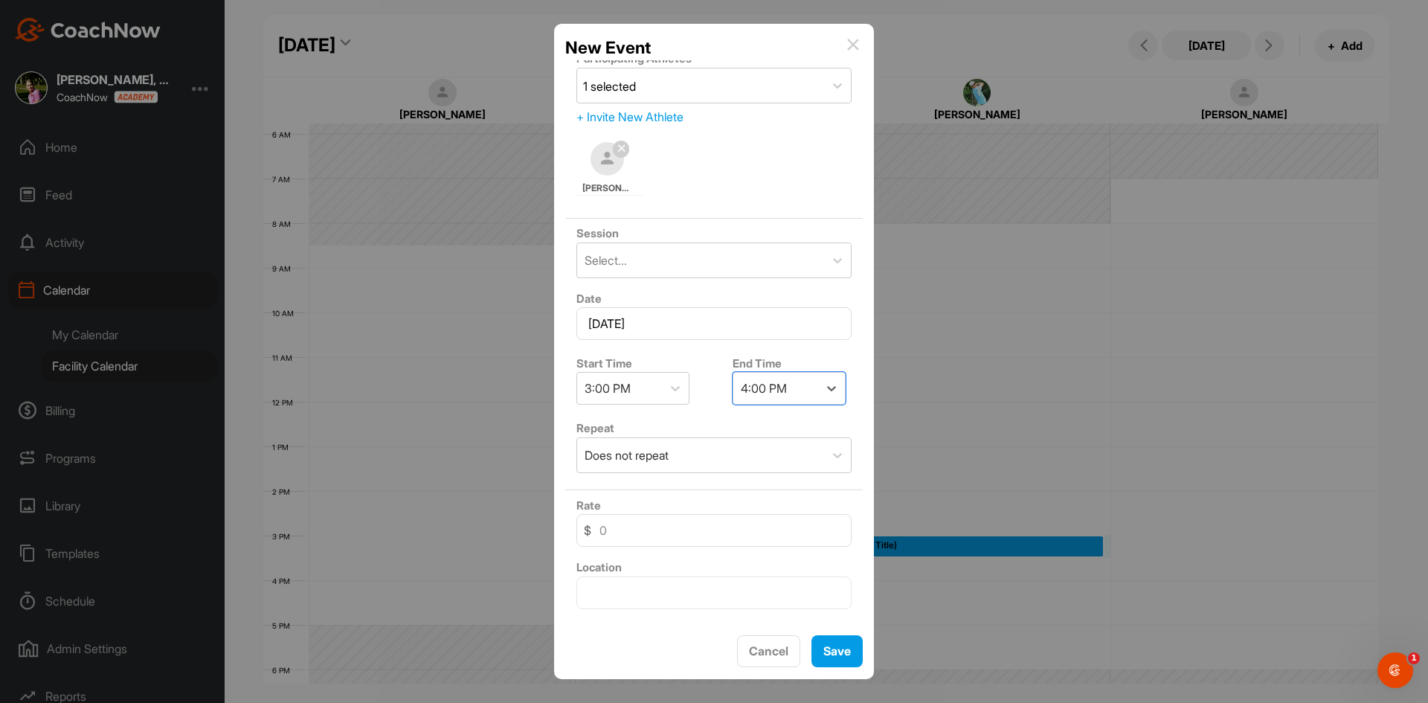
scroll to position [149, 0]
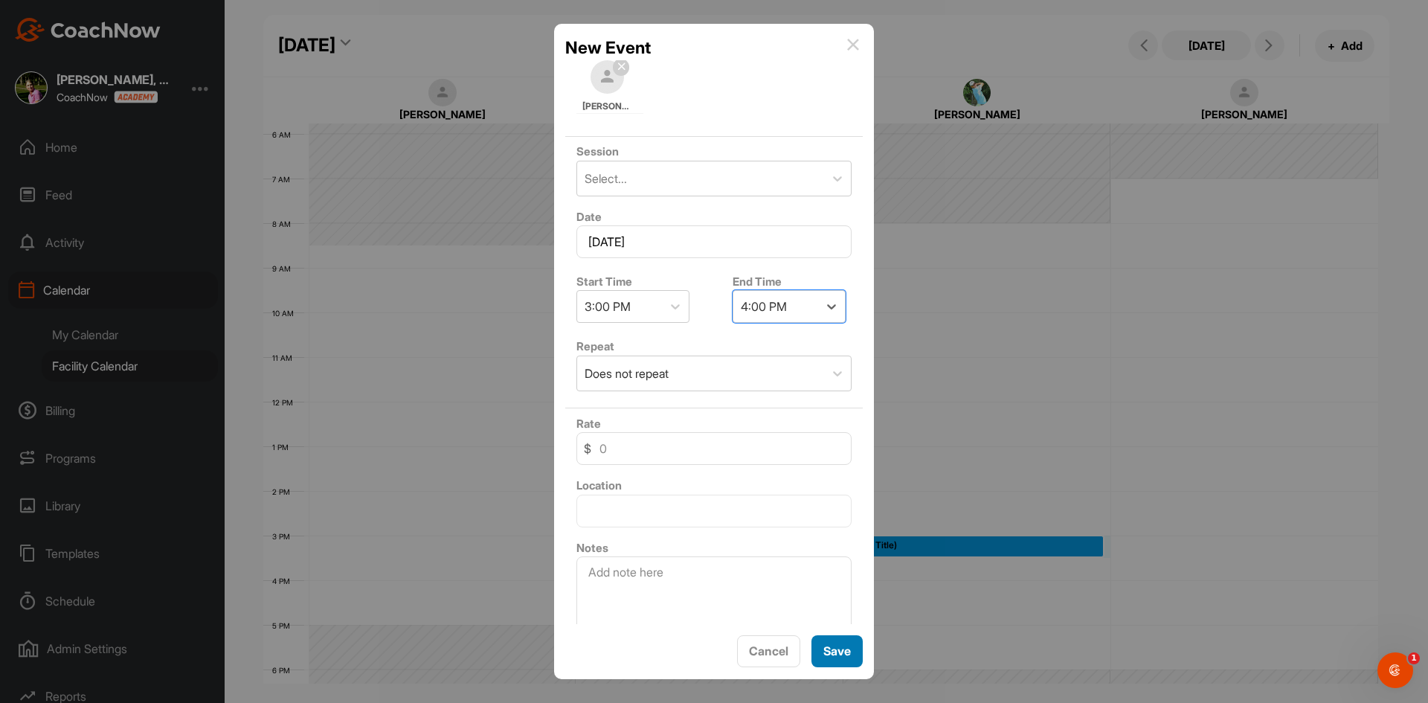
click at [832, 651] on span "Save" at bounding box center [838, 651] width 28 height 15
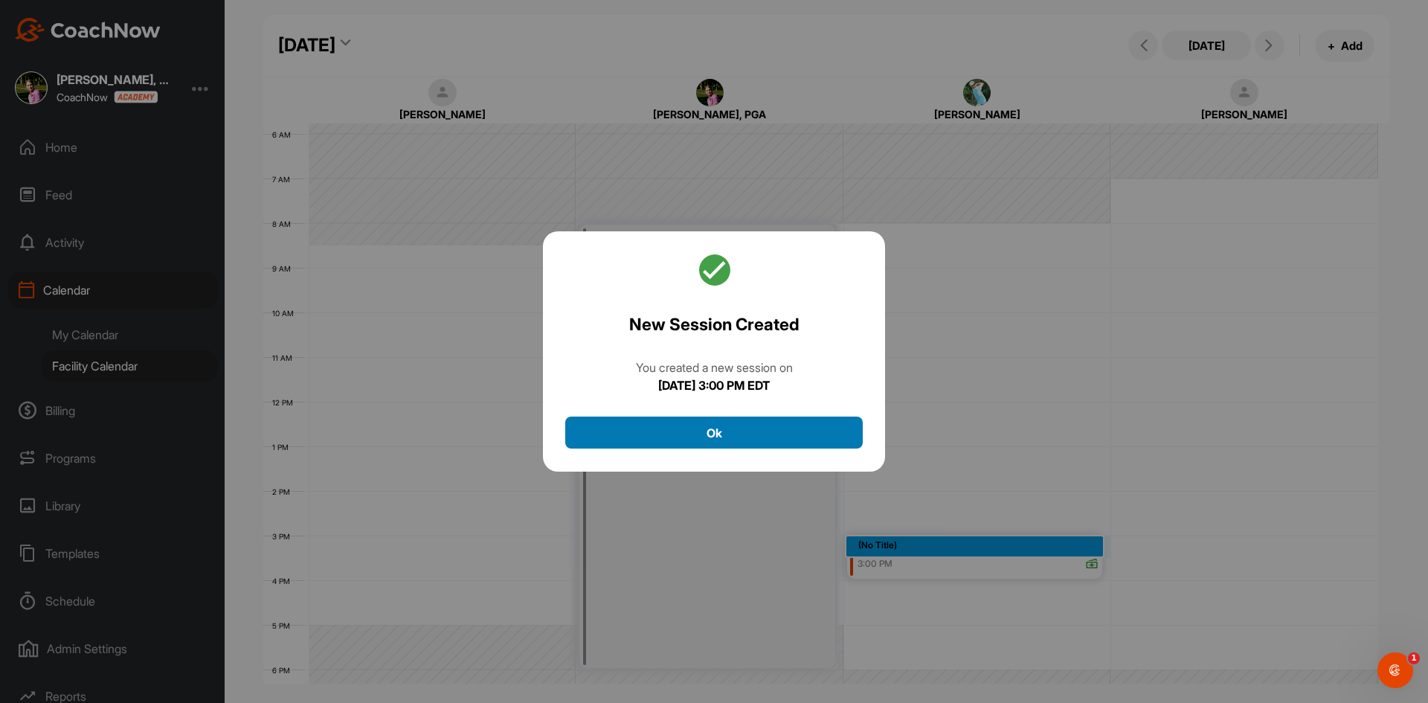
click at [790, 431] on button "Ok" at bounding box center [714, 433] width 298 height 32
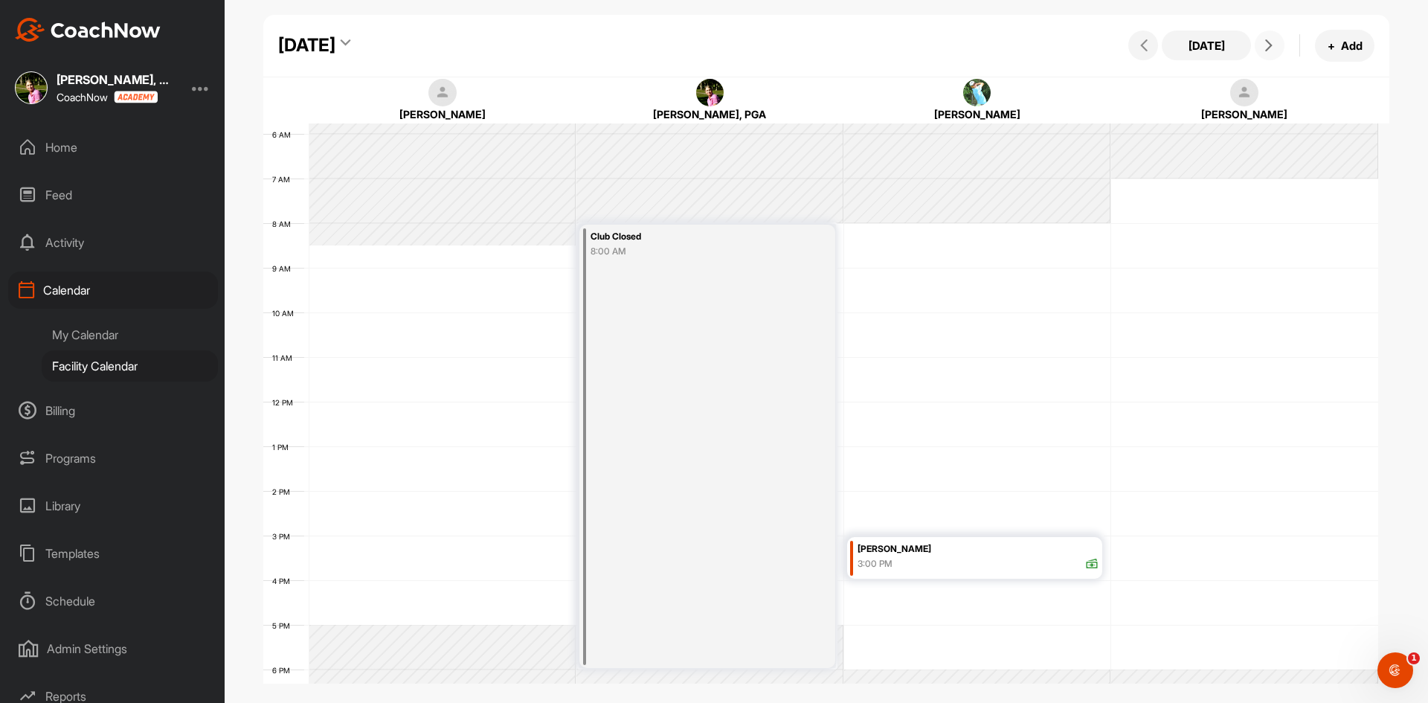
click at [1270, 42] on icon at bounding box center [1269, 45] width 12 height 12
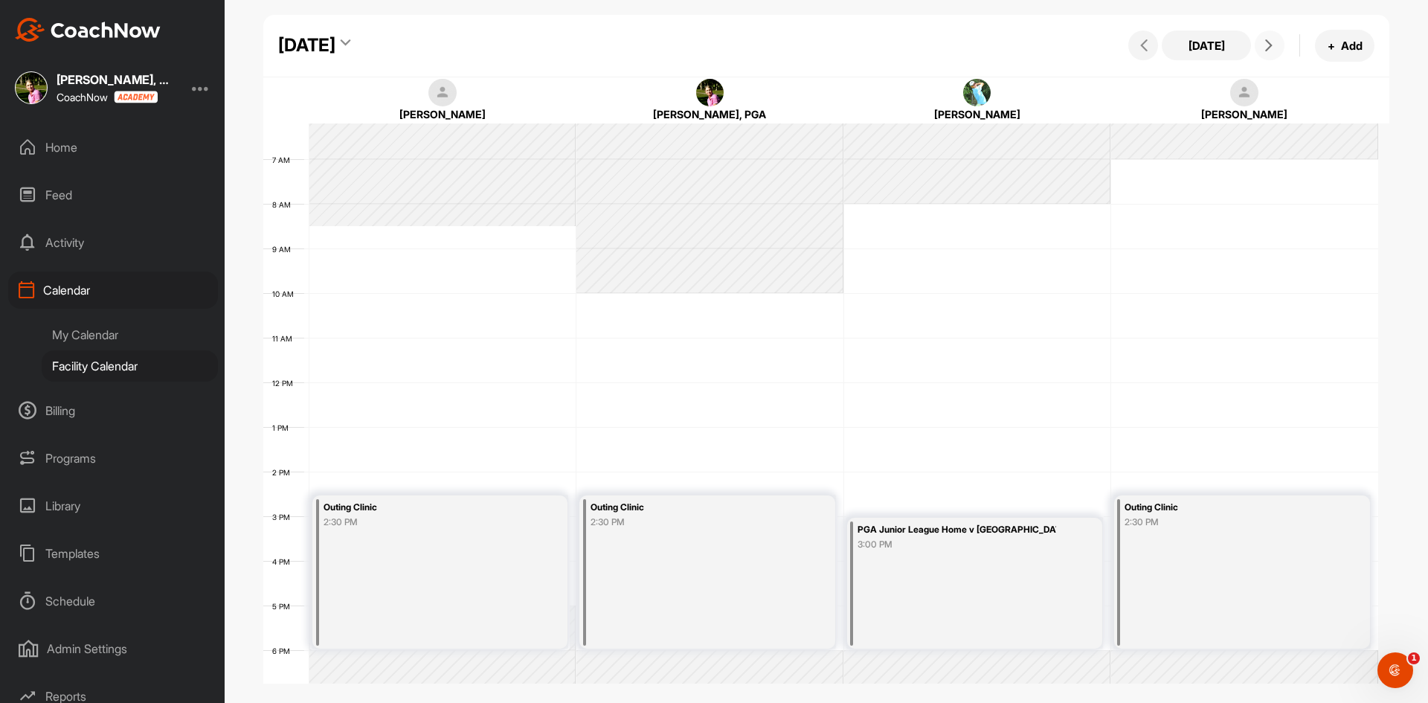
scroll to position [257, 0]
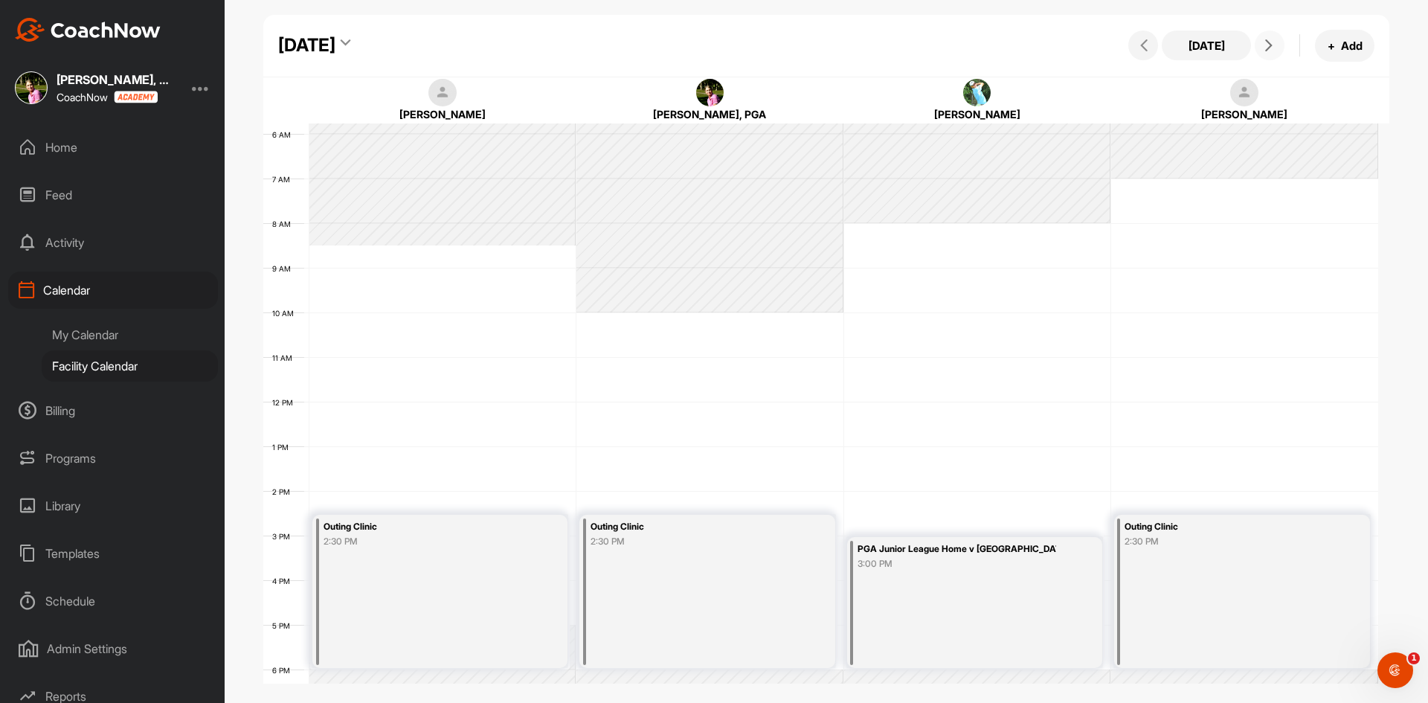
click at [1274, 42] on icon at bounding box center [1269, 45] width 12 height 12
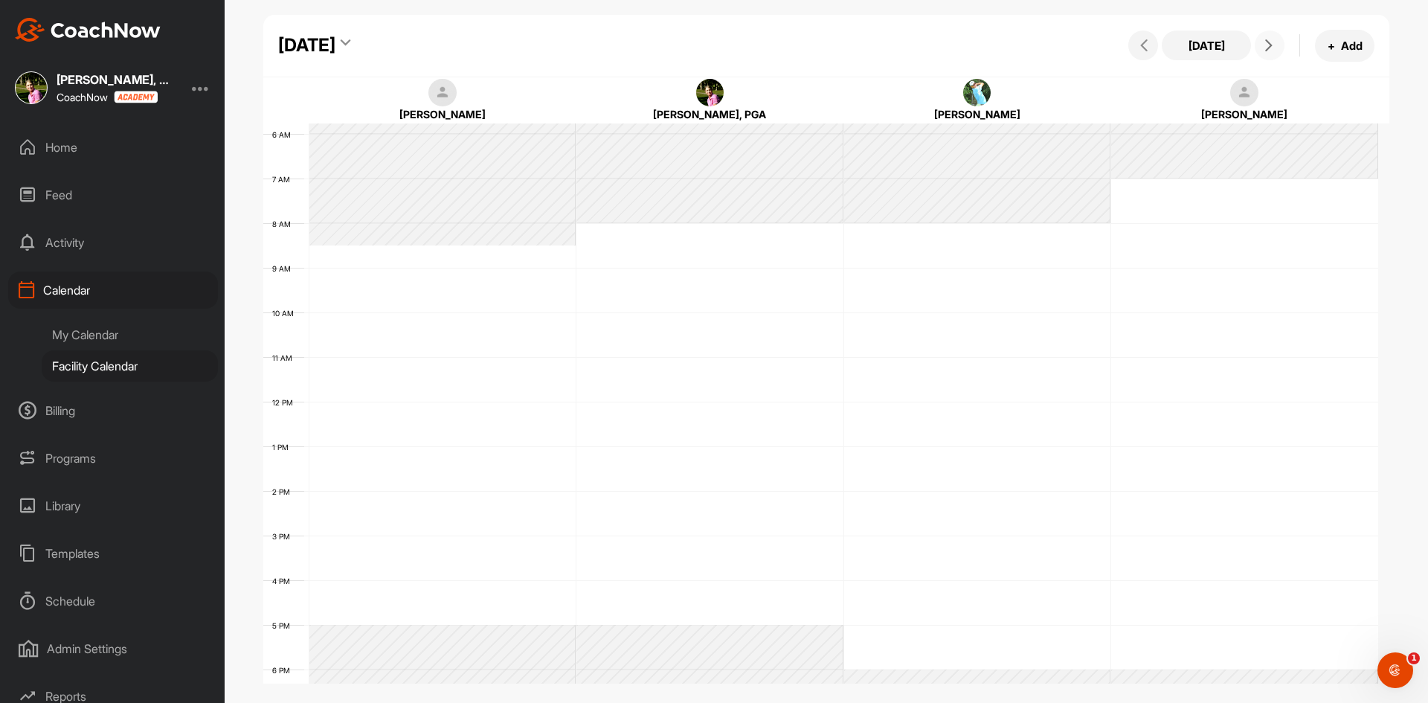
click at [1274, 42] on icon at bounding box center [1269, 45] width 12 height 12
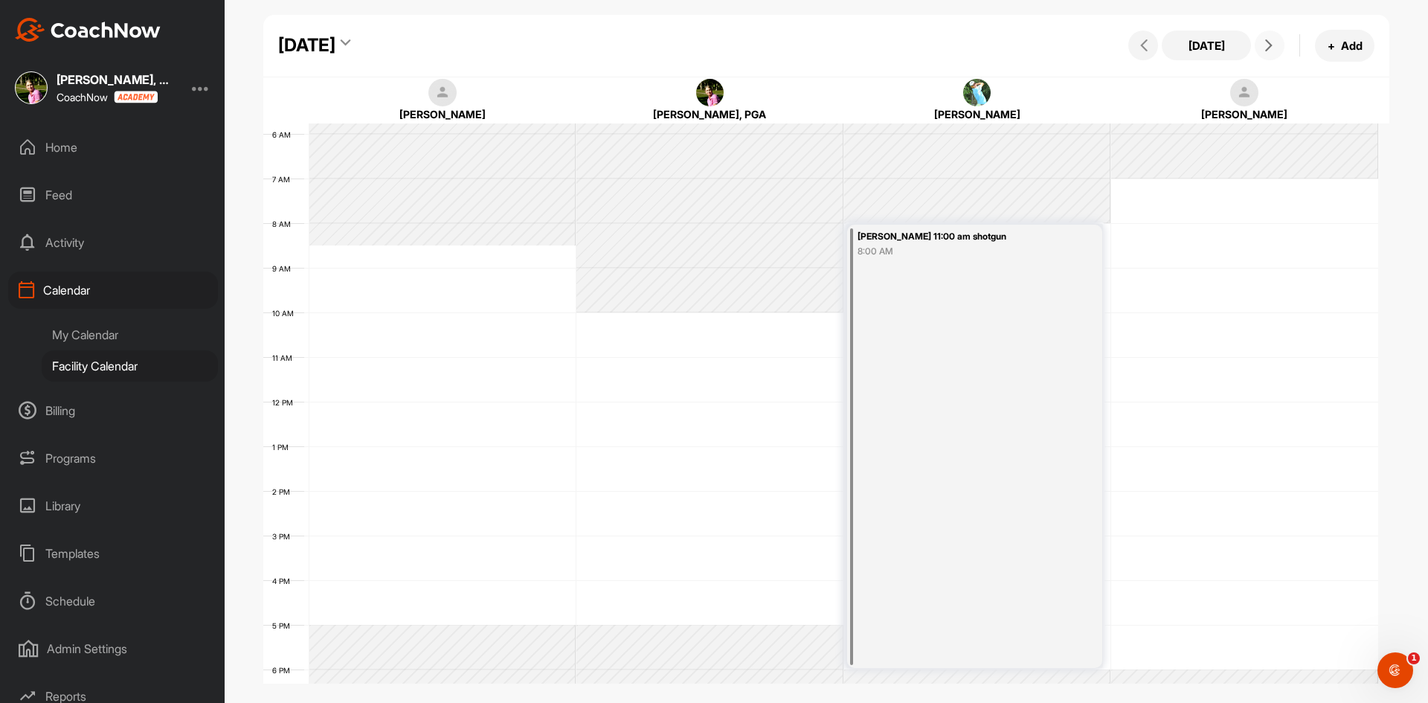
click at [1274, 42] on icon at bounding box center [1269, 45] width 12 height 12
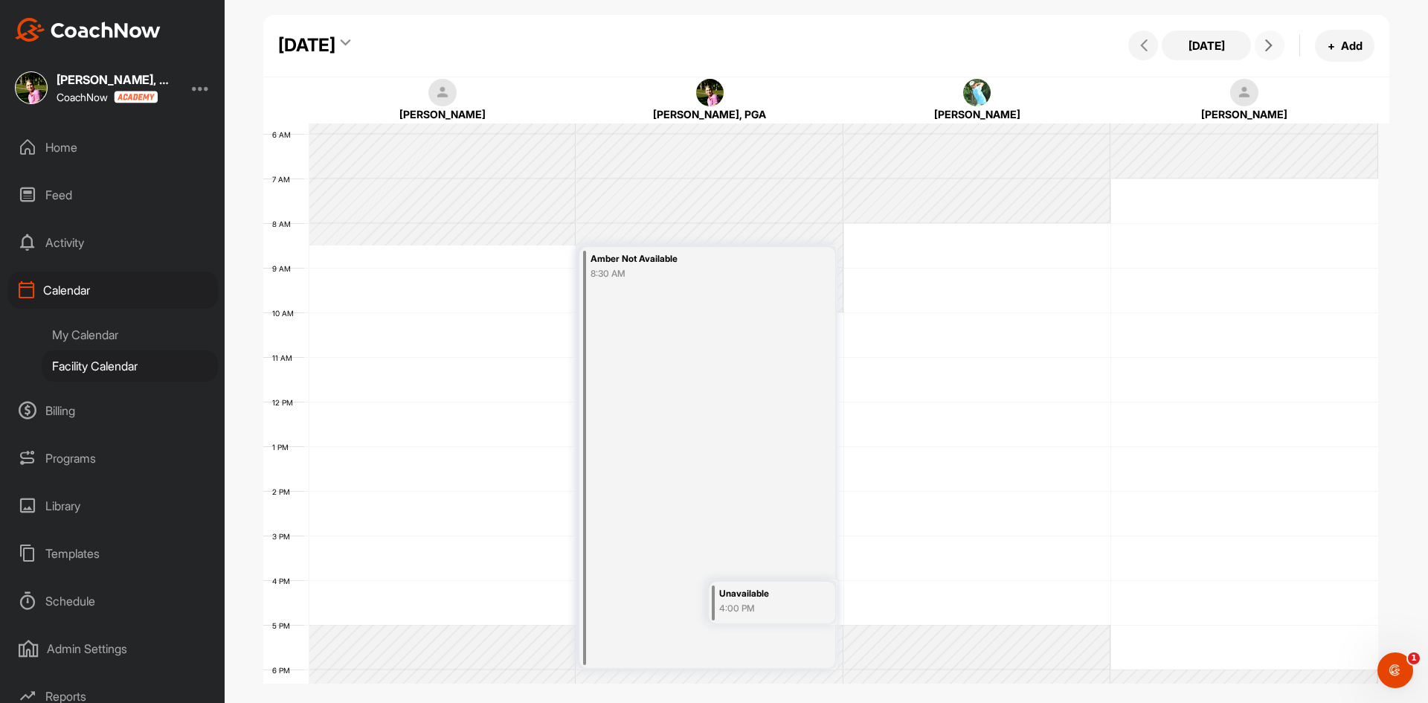
click at [1274, 42] on icon at bounding box center [1269, 45] width 12 height 12
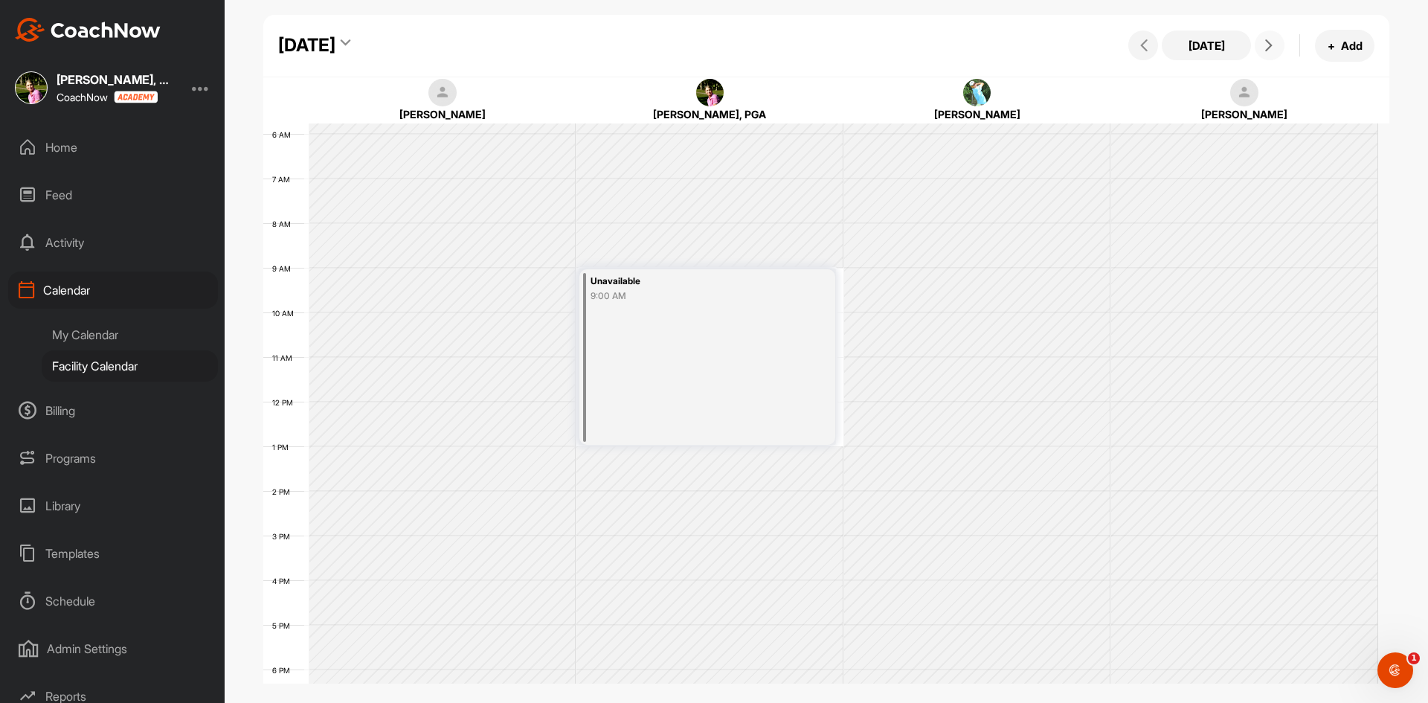
click at [1274, 42] on icon at bounding box center [1269, 45] width 12 height 12
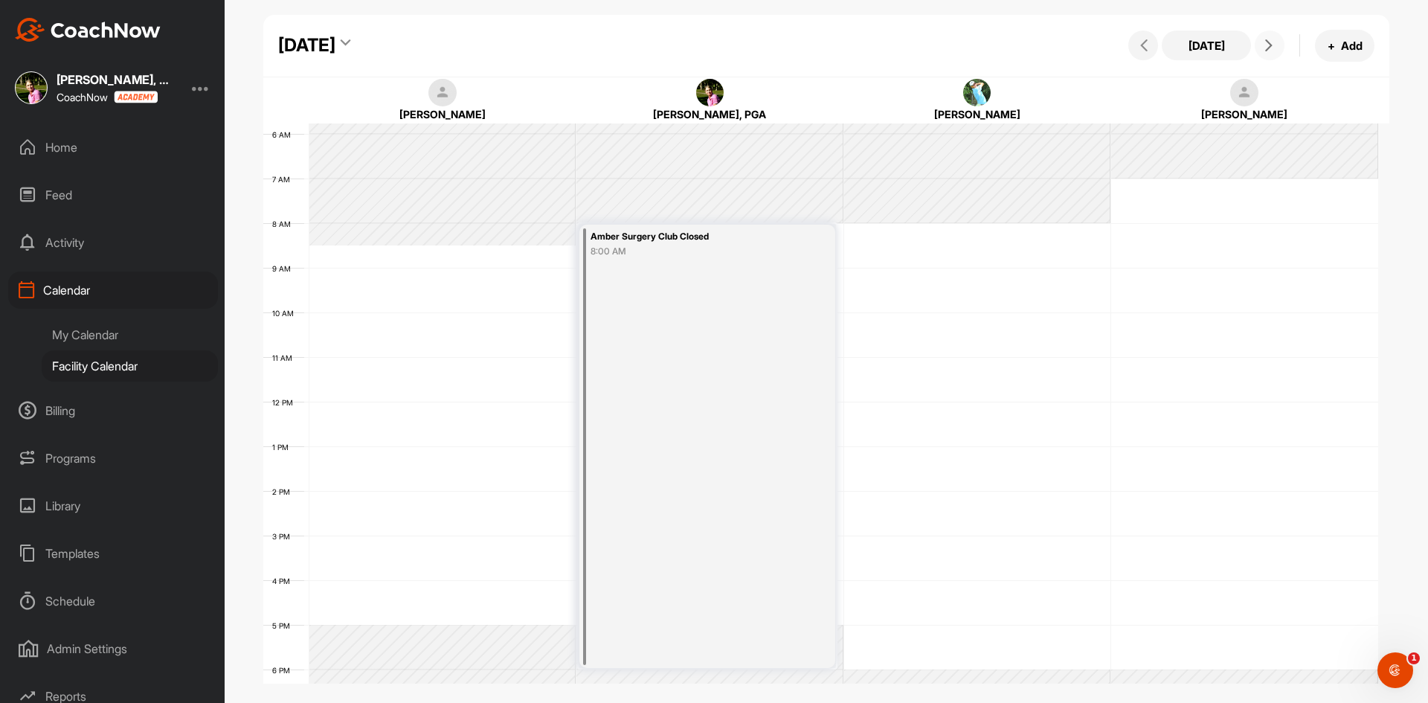
click at [1274, 42] on icon at bounding box center [1269, 45] width 12 height 12
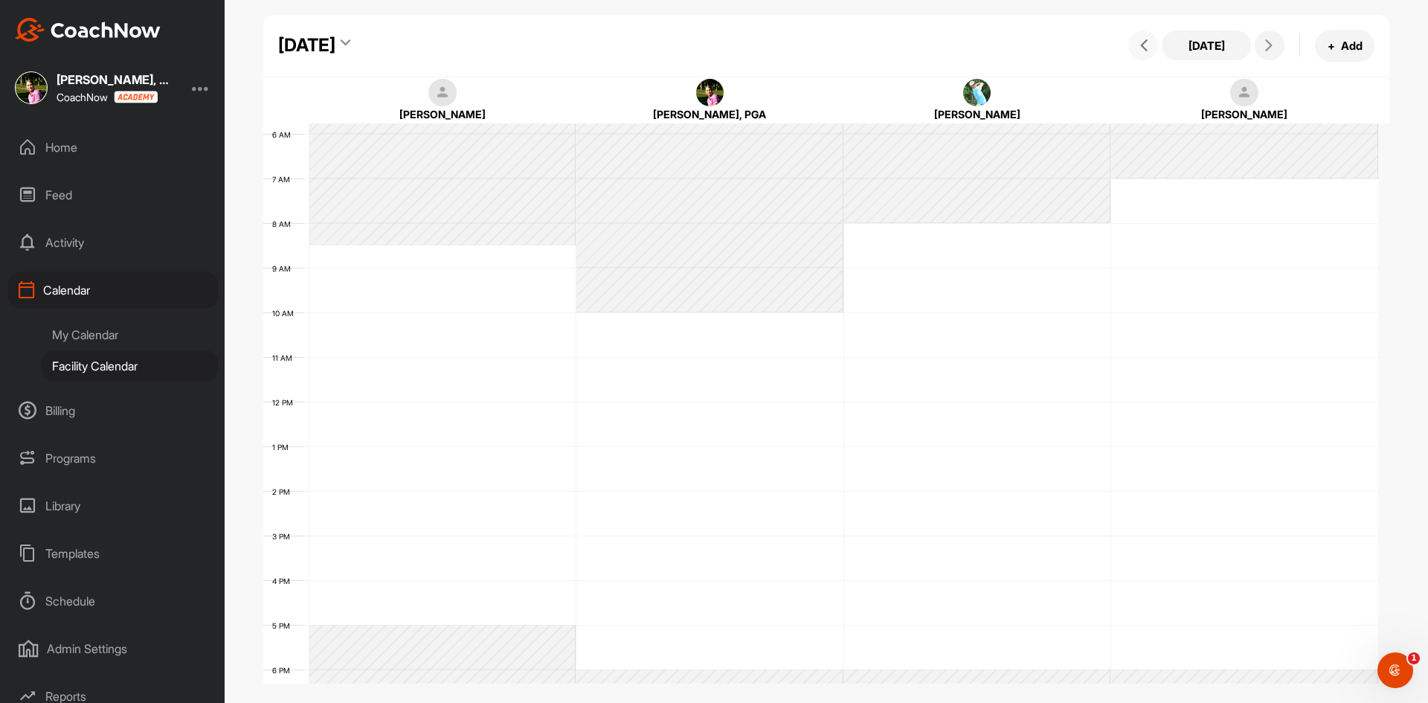
click at [1136, 48] on span at bounding box center [1143, 45] width 18 height 12
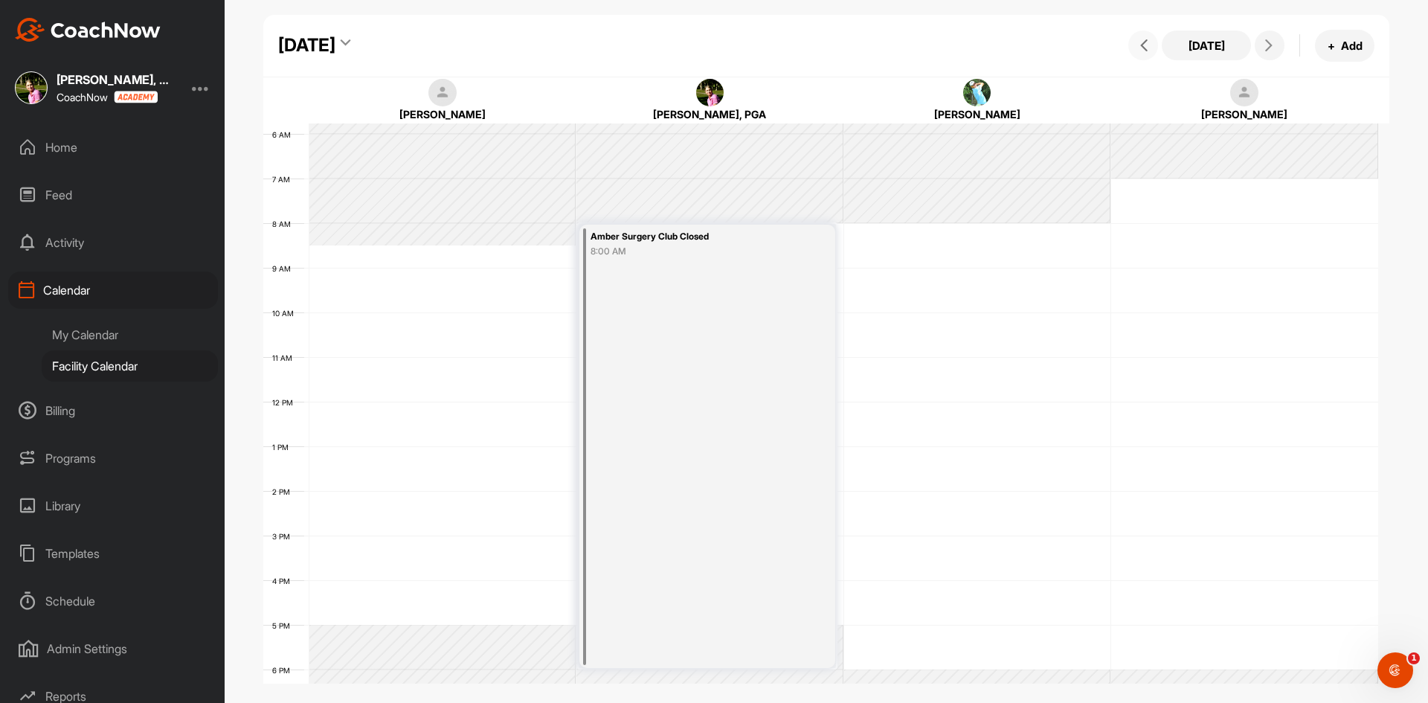
click at [893, 547] on div "12 AM 1 AM 2 AM 3 AM 4 AM 5 AM 6 AM 7 AM 8 AM 9 AM 10 AM 11 AM 12 PM 1 PM 2 PM …" at bounding box center [820, 401] width 1115 height 1071
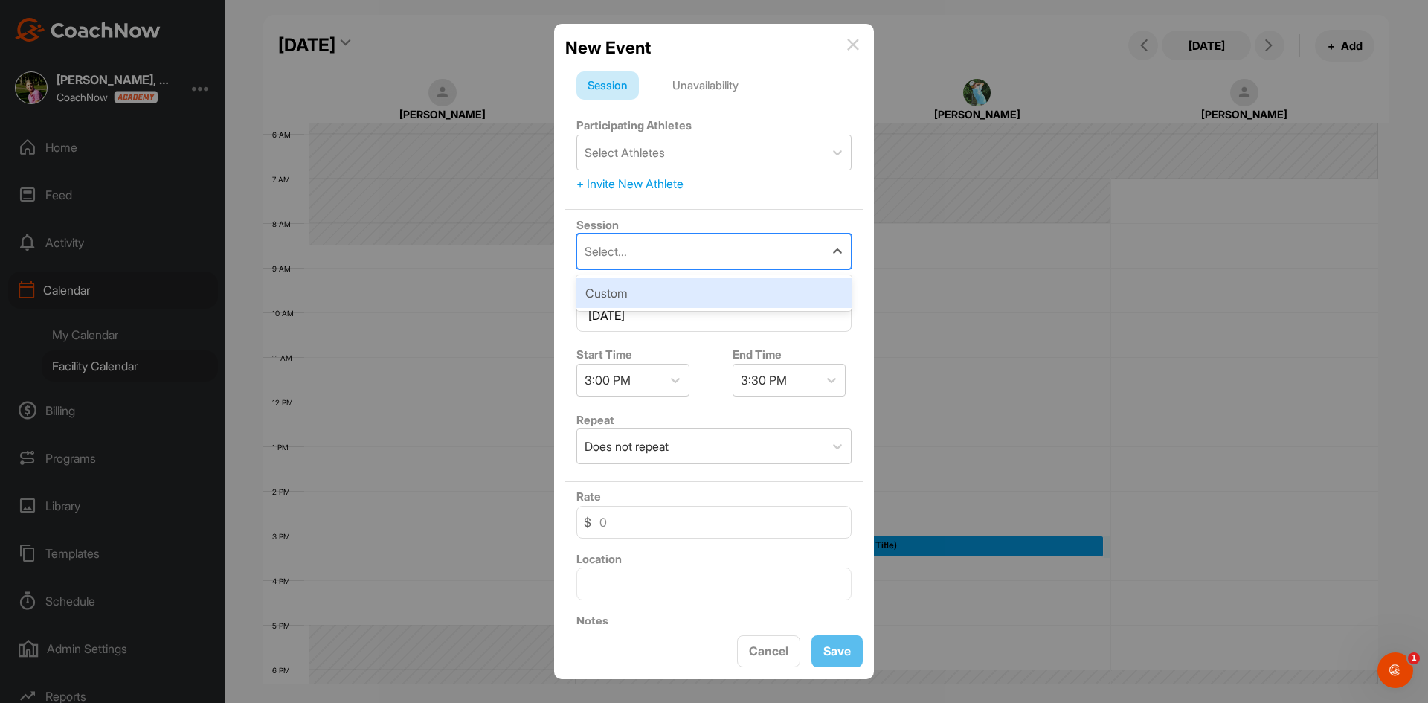
click at [708, 251] on div "Select..." at bounding box center [700, 251] width 247 height 34
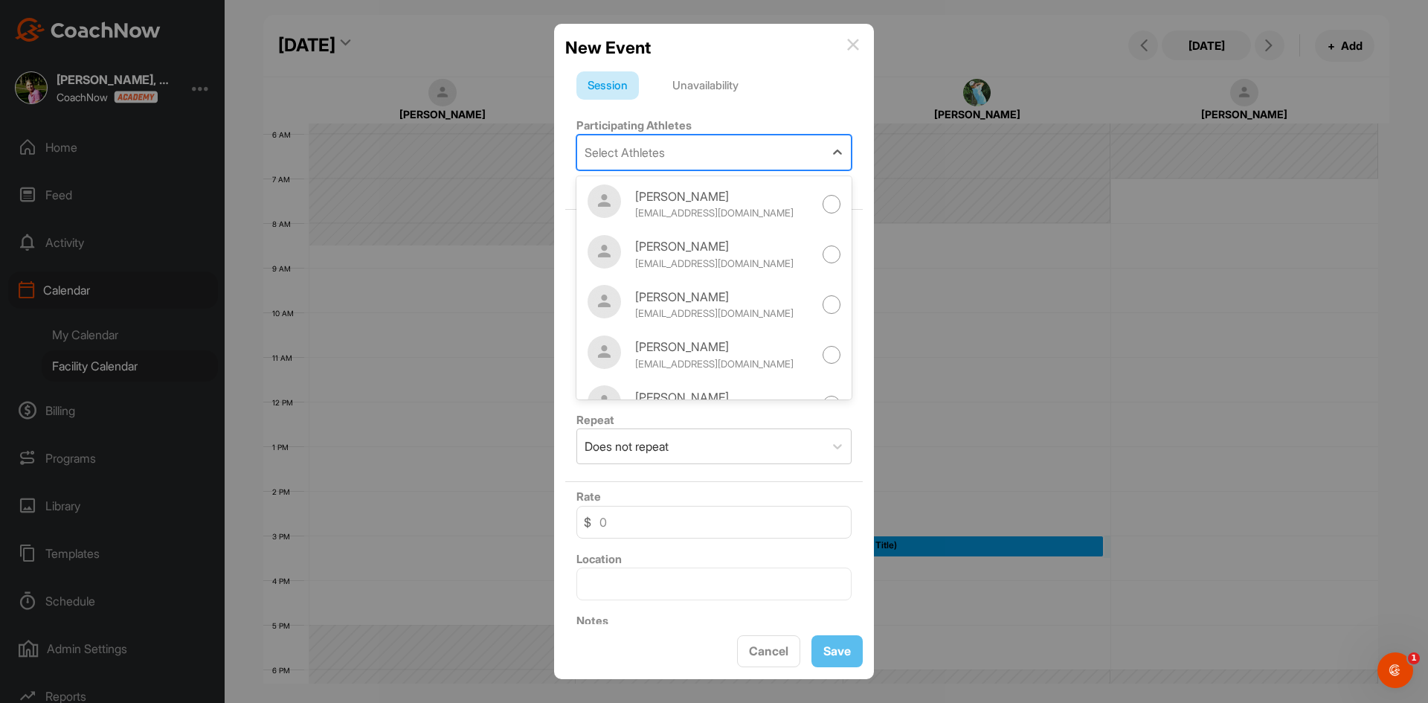
click at [721, 152] on div "Select Athletes" at bounding box center [700, 152] width 247 height 34
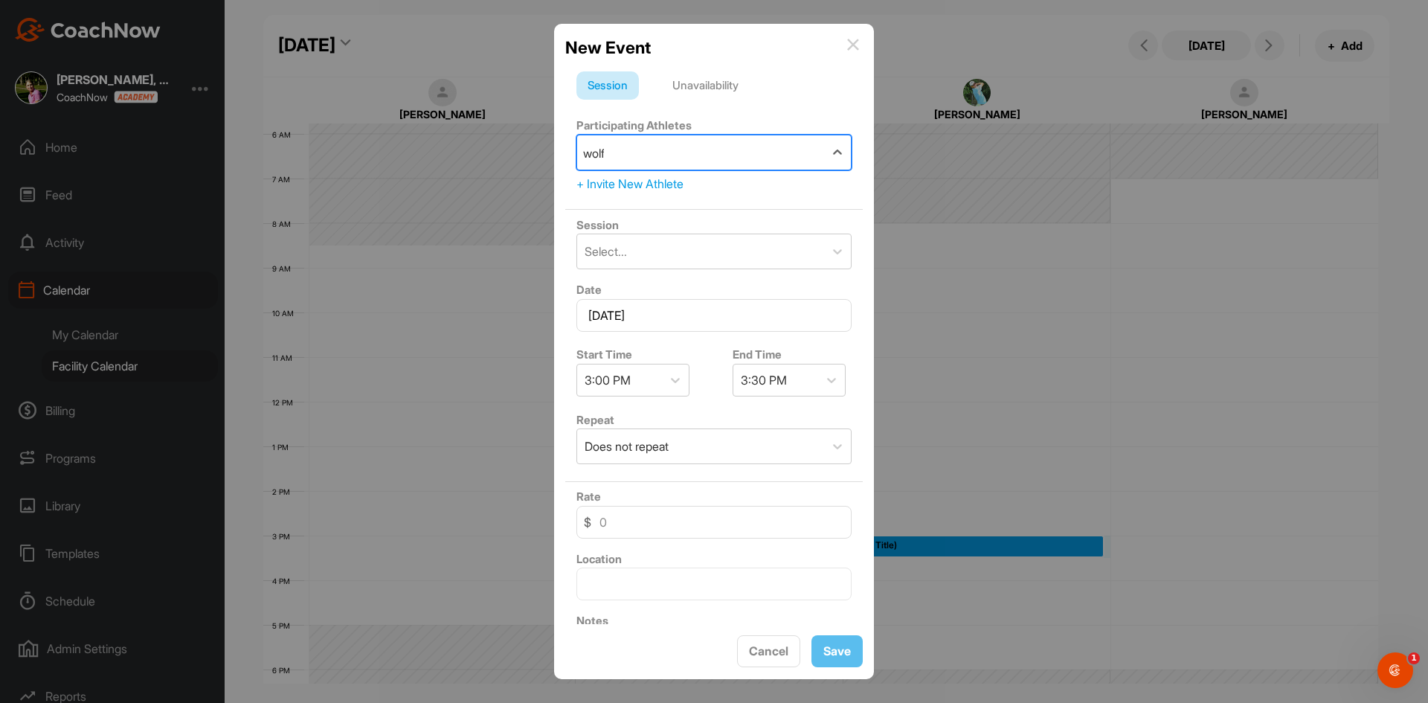
type input "[PERSON_NAME]"
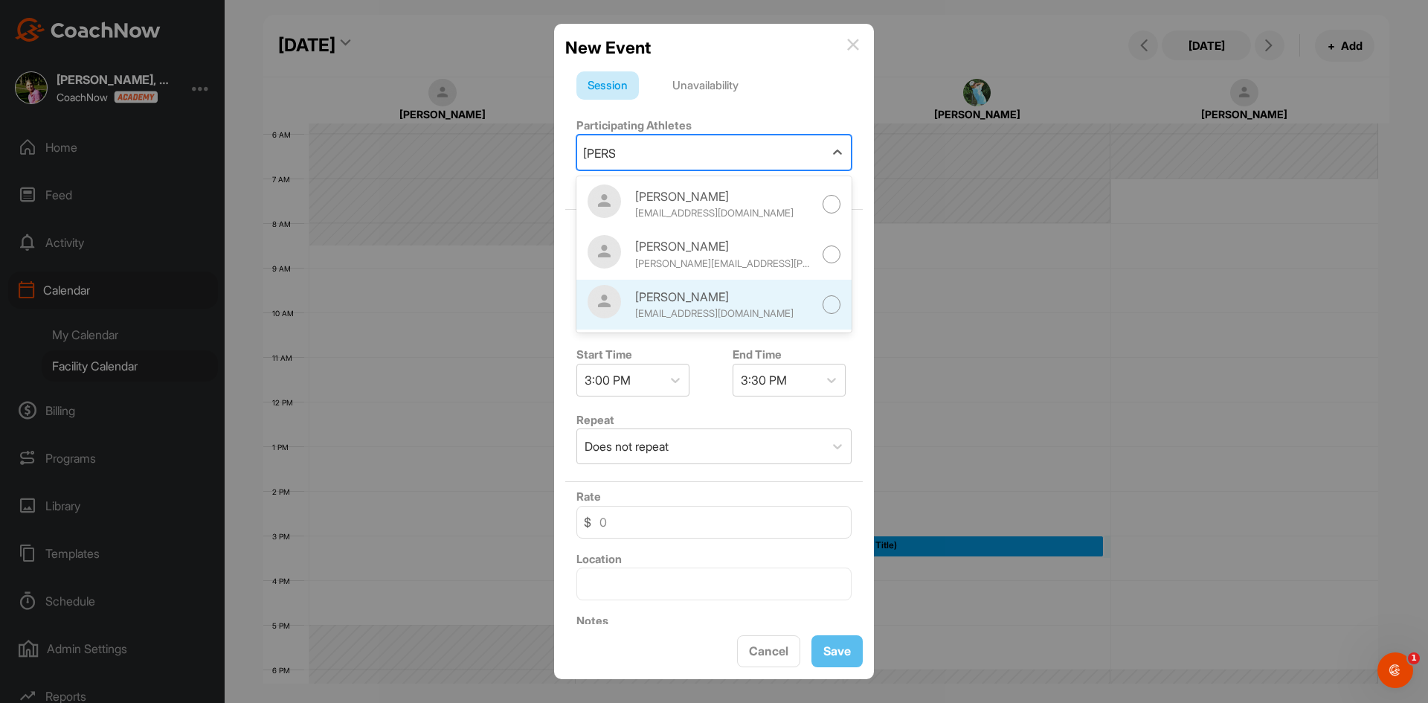
click at [823, 306] on div at bounding box center [832, 304] width 19 height 19
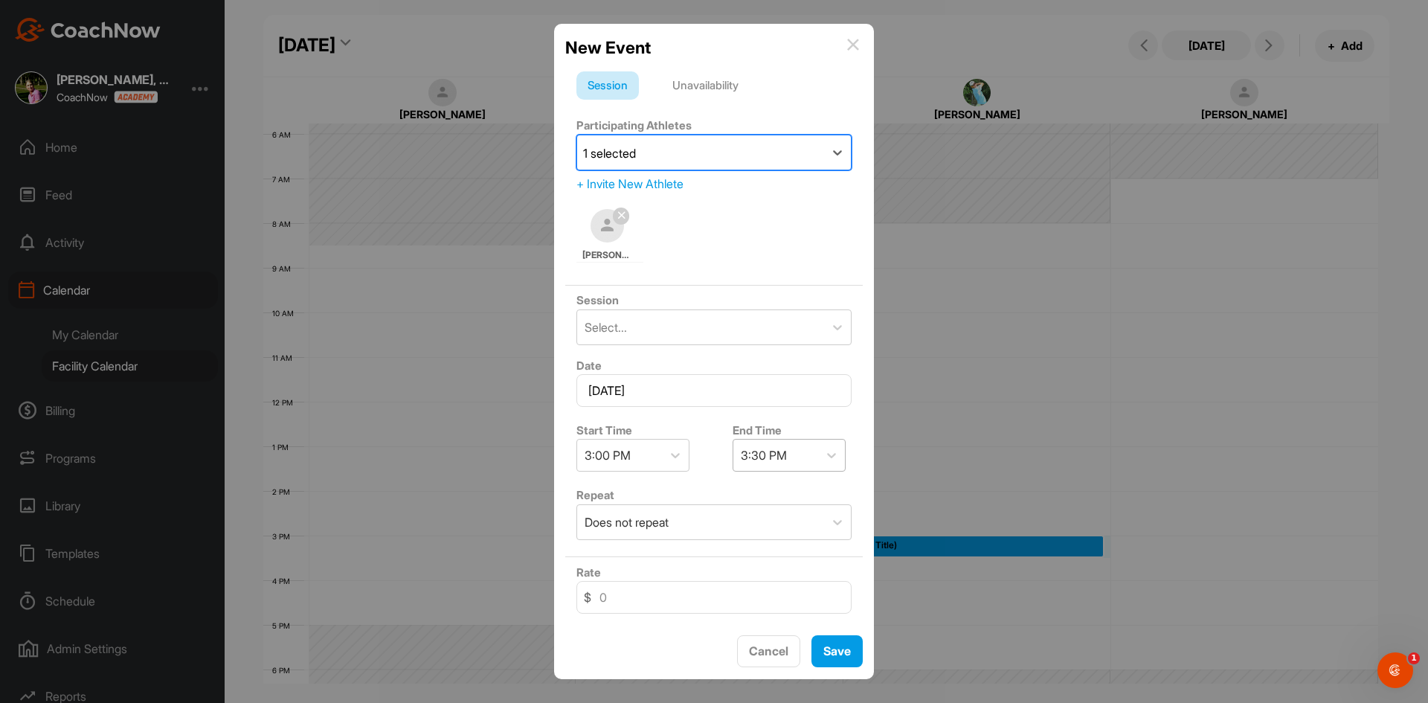
click at [773, 457] on div "3:30 PM" at bounding box center [764, 455] width 46 height 18
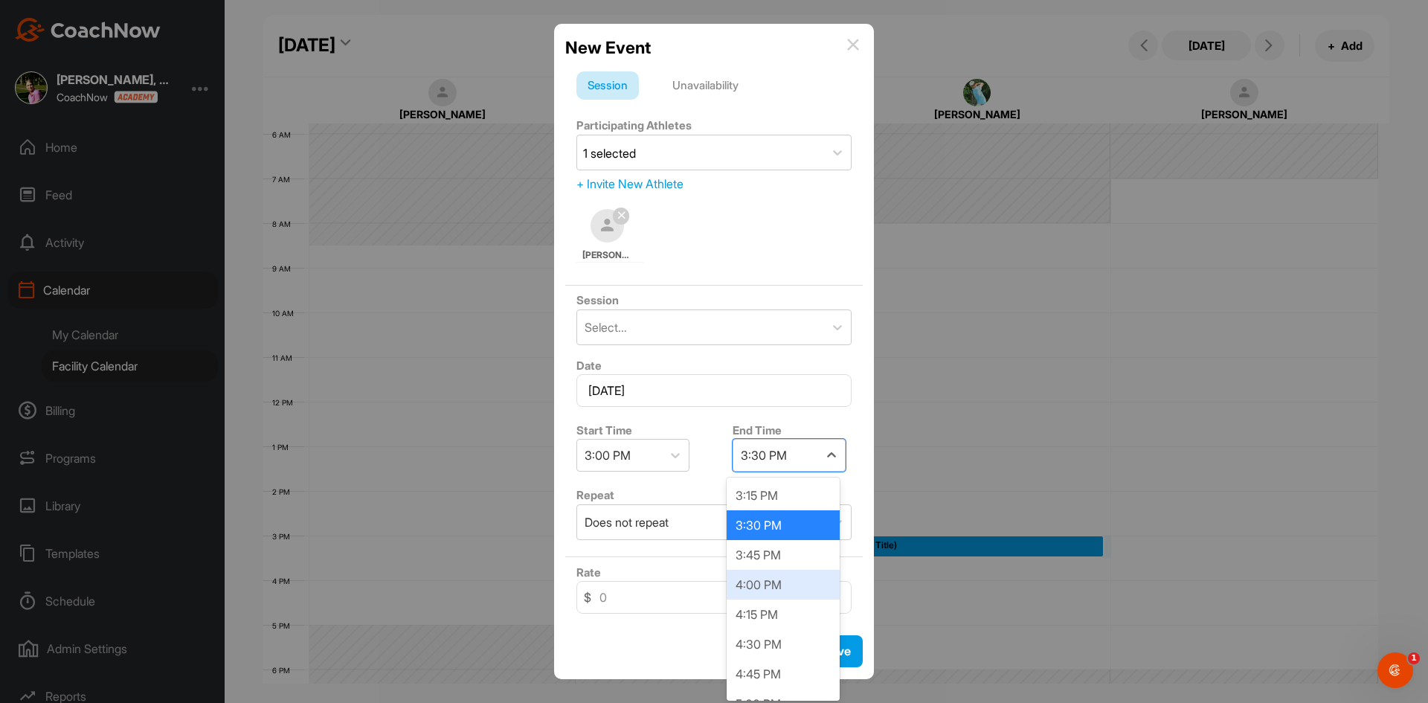
click at [778, 594] on div "4:00 PM" at bounding box center [783, 585] width 113 height 30
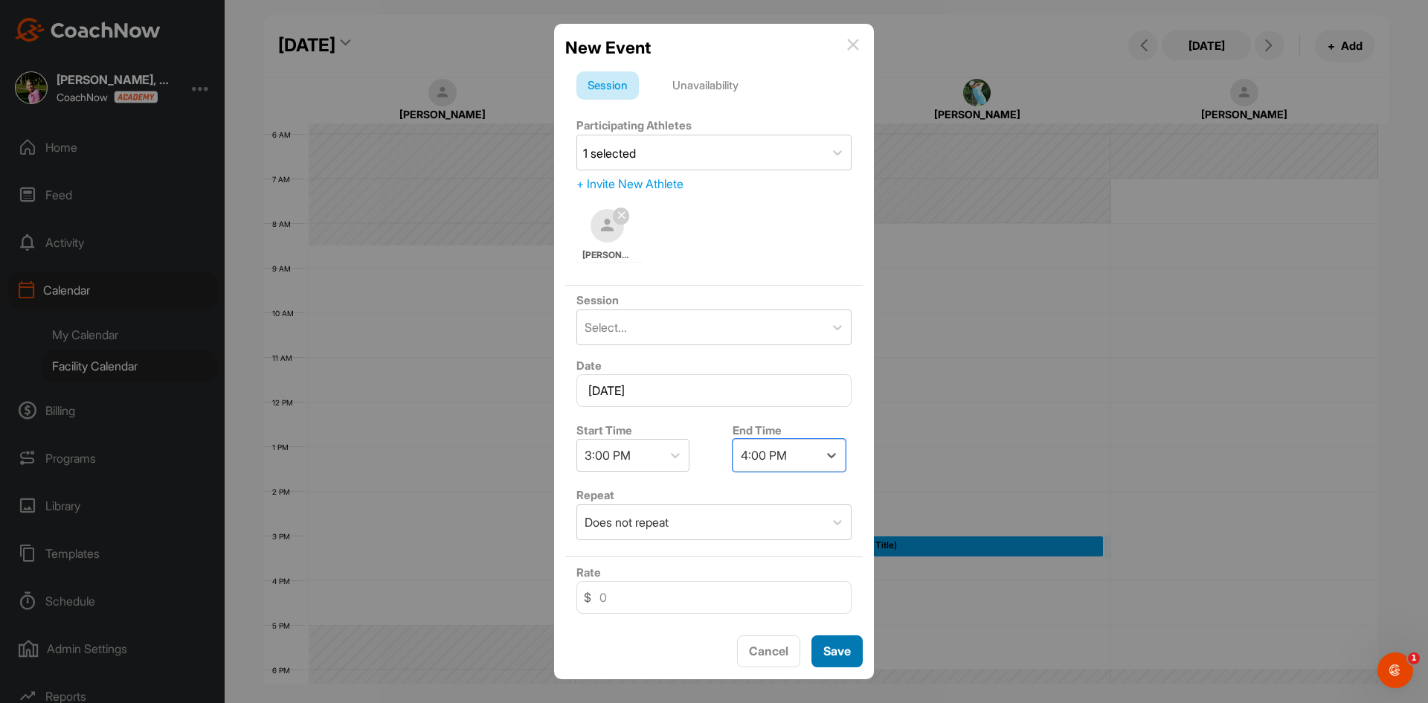
click at [838, 655] on span "Save" at bounding box center [838, 651] width 28 height 15
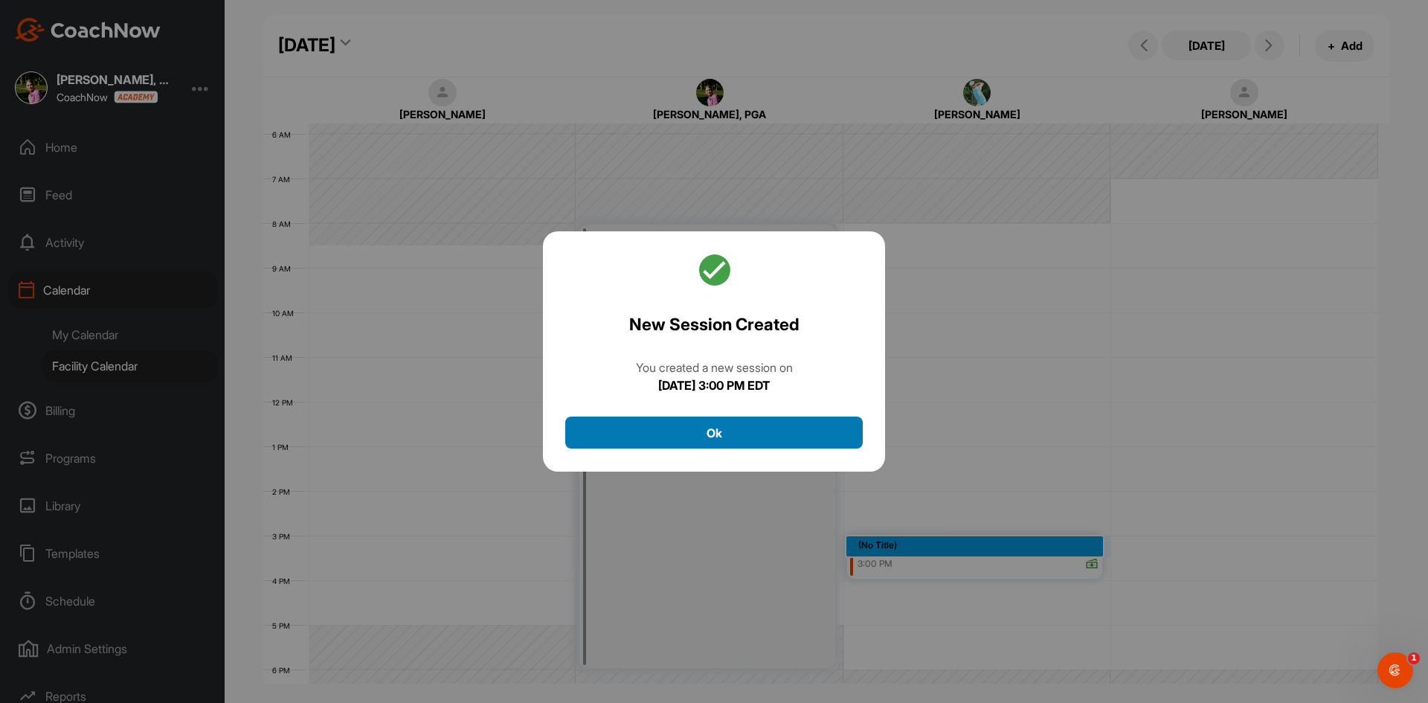
click at [787, 429] on button "Ok" at bounding box center [714, 433] width 298 height 32
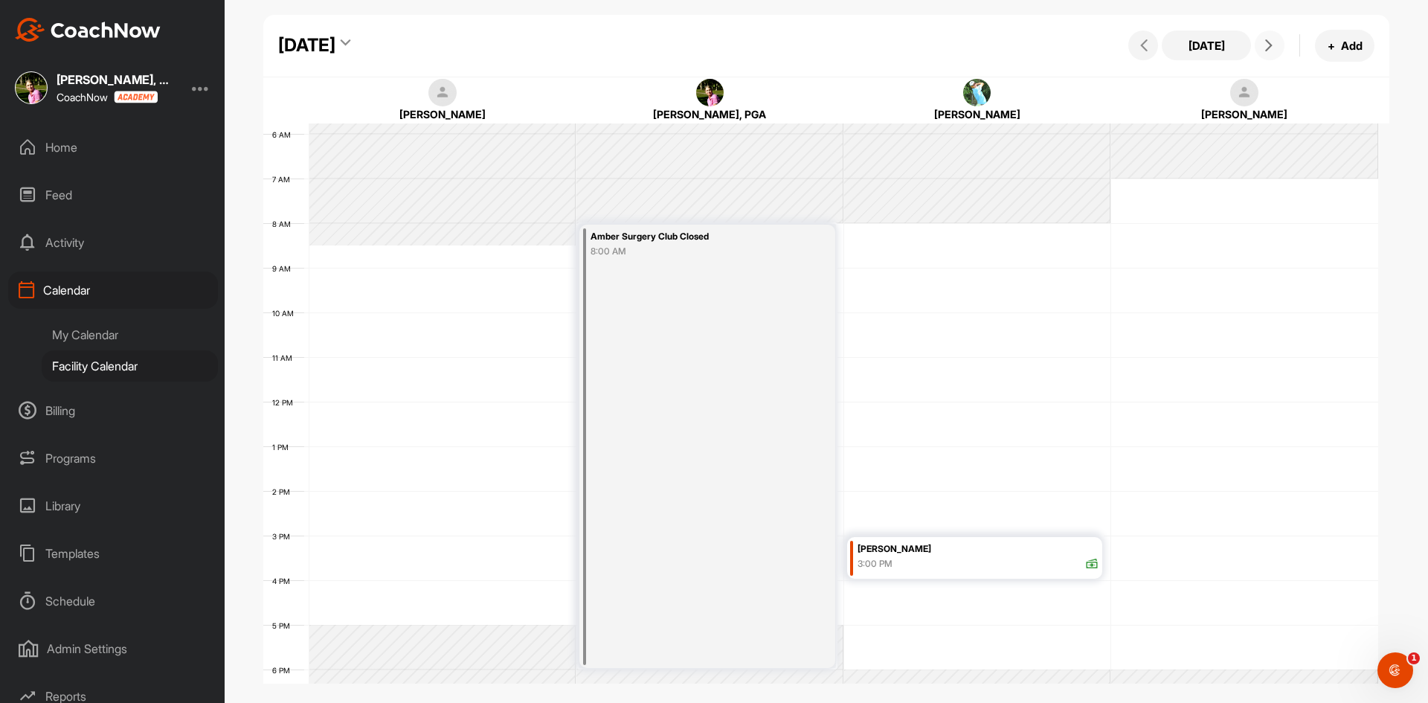
click at [1263, 48] on icon at bounding box center [1269, 45] width 12 height 12
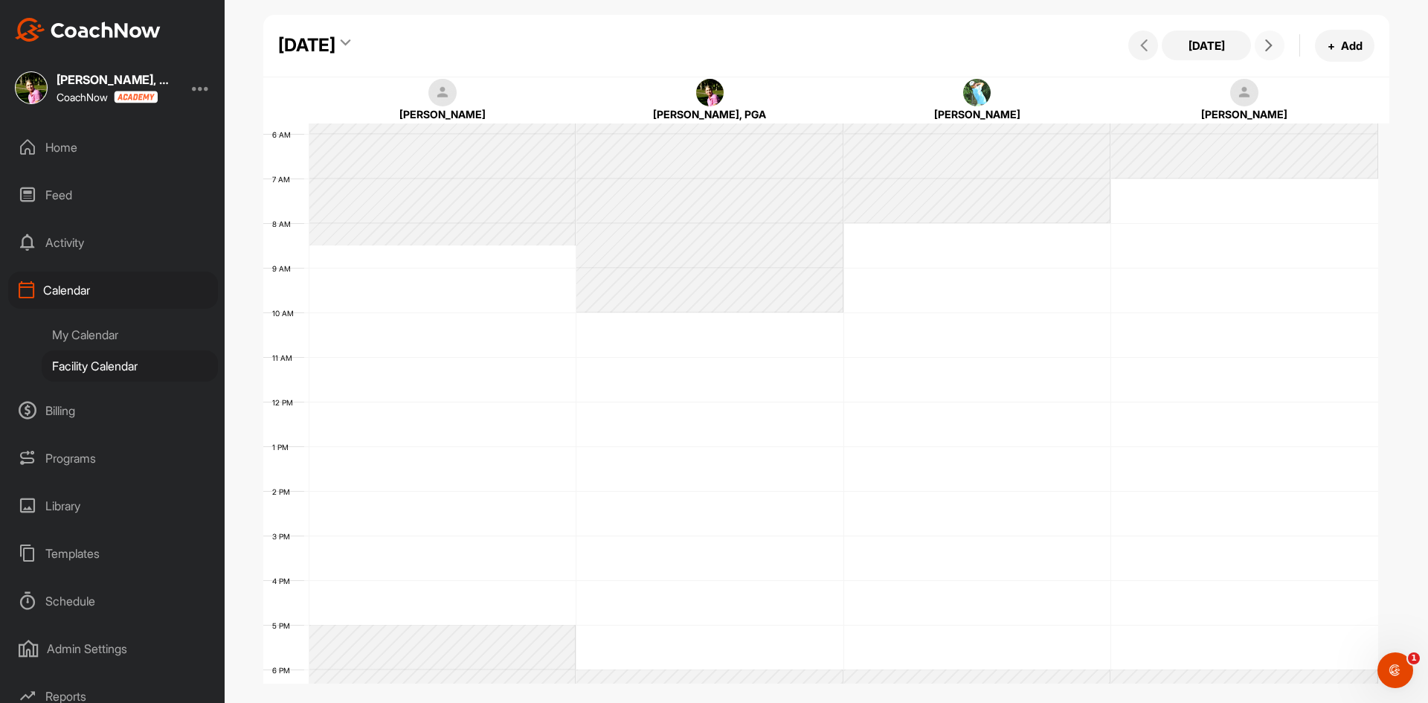
click at [884, 547] on div "12 AM 1 AM 2 AM 3 AM 4 AM 5 AM 6 AM 7 AM 8 AM 9 AM 10 AM 11 AM 12 PM 1 PM 2 PM …" at bounding box center [820, 401] width 1115 height 1071
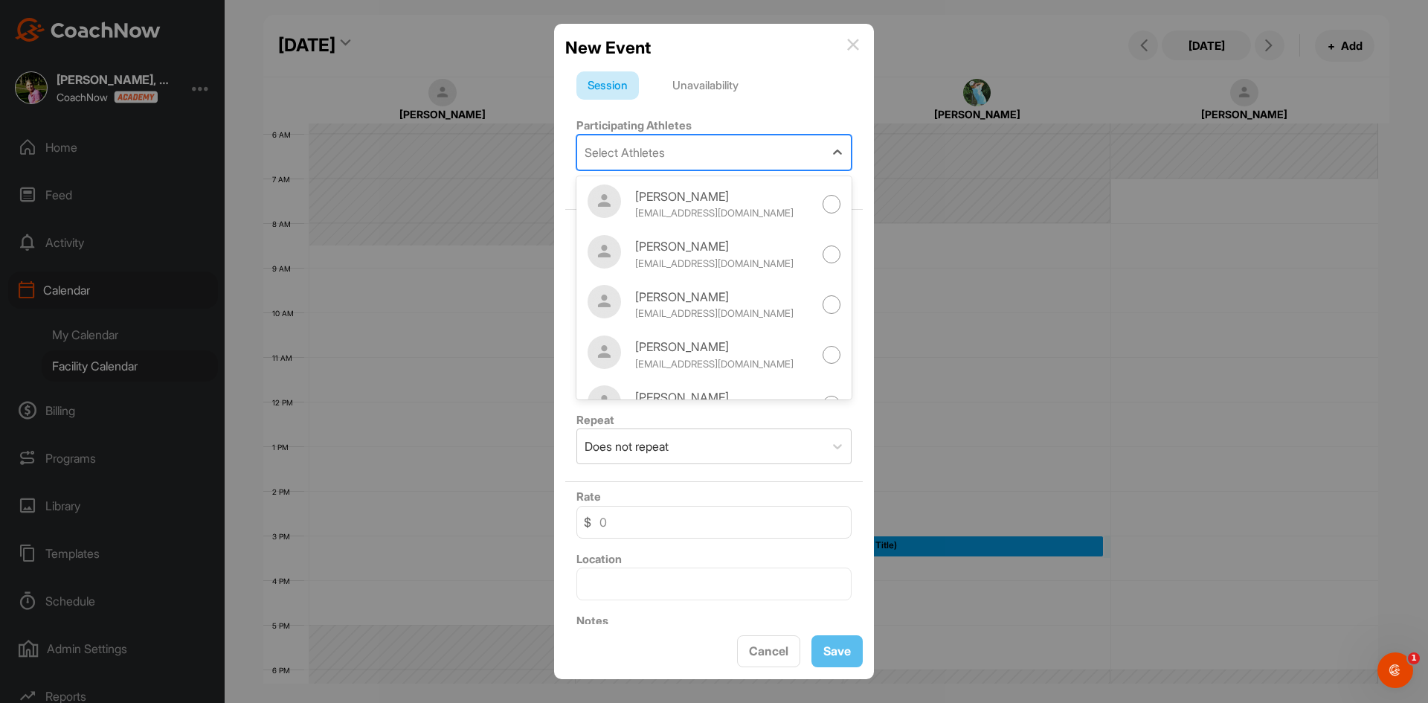
click at [713, 145] on div "Select Athletes" at bounding box center [700, 152] width 247 height 34
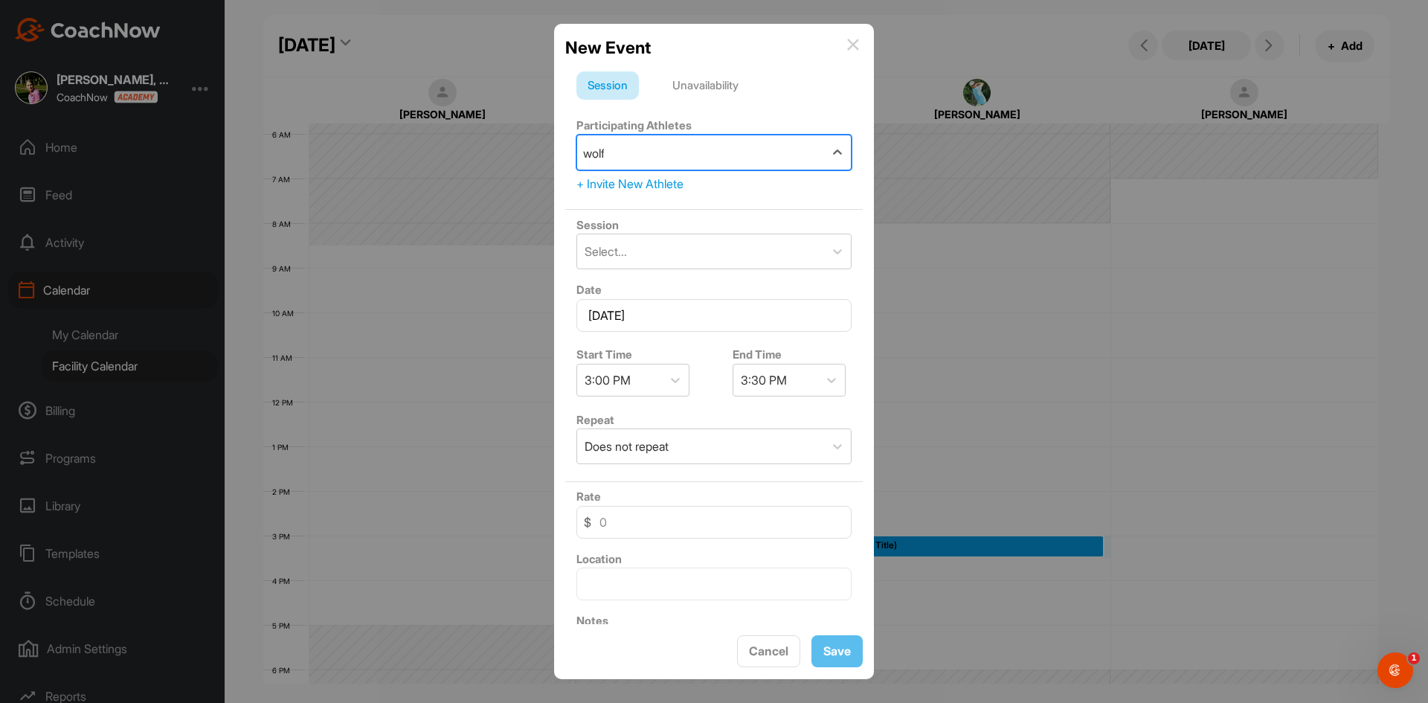
type input "[PERSON_NAME]"
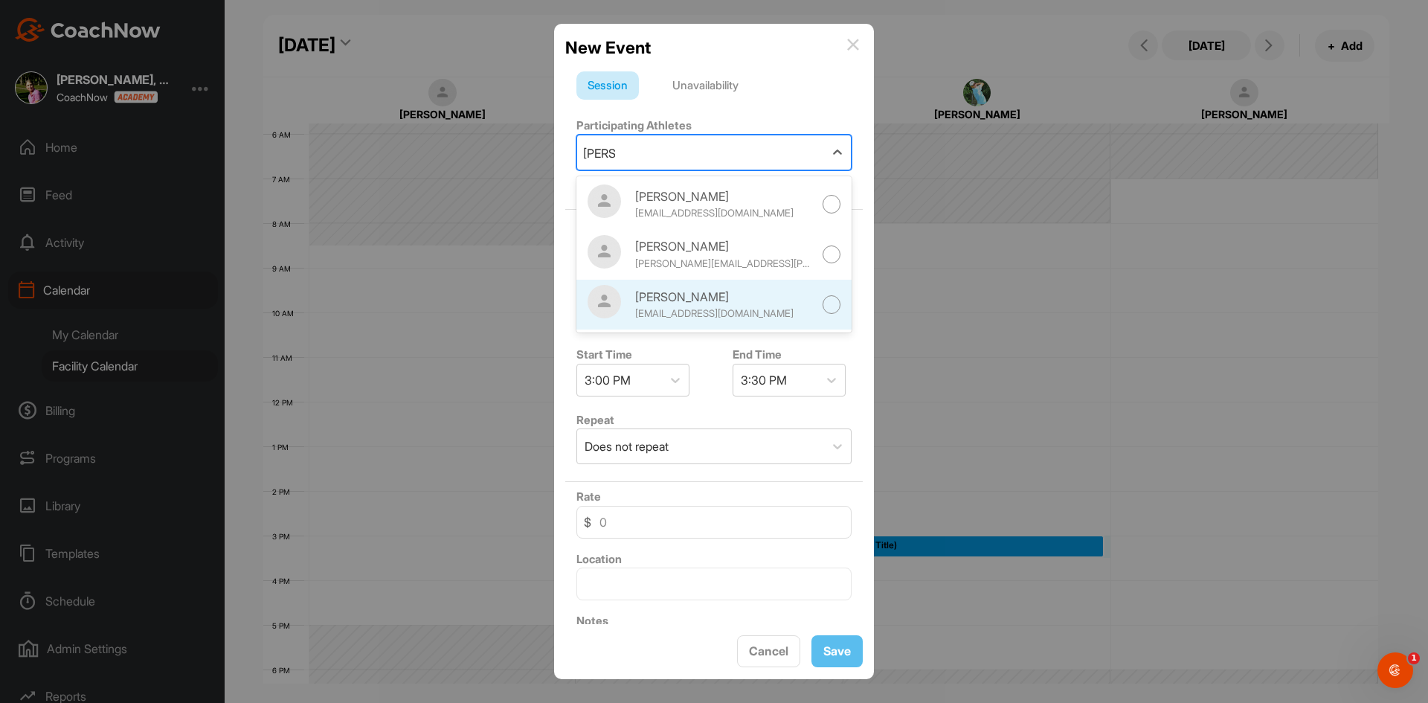
click at [823, 306] on div at bounding box center [832, 304] width 19 height 19
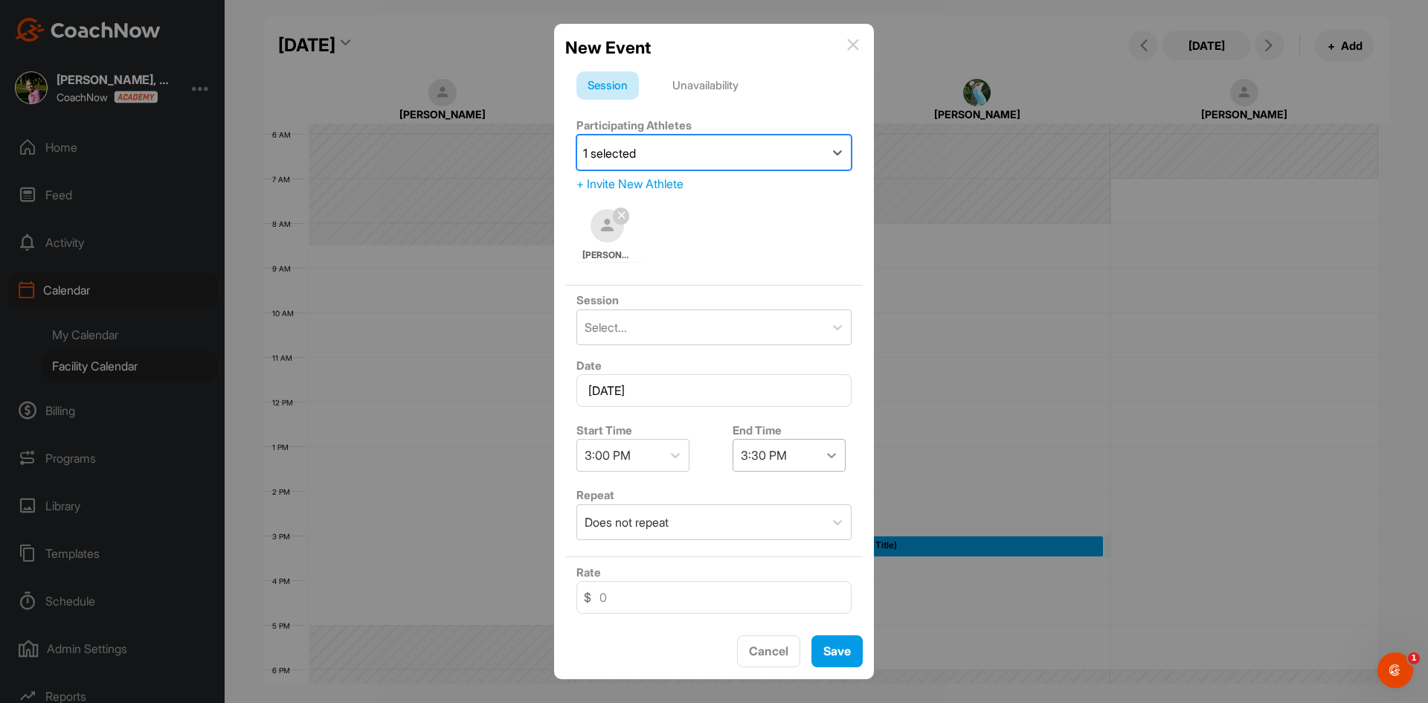
click at [818, 462] on div at bounding box center [831, 455] width 27 height 27
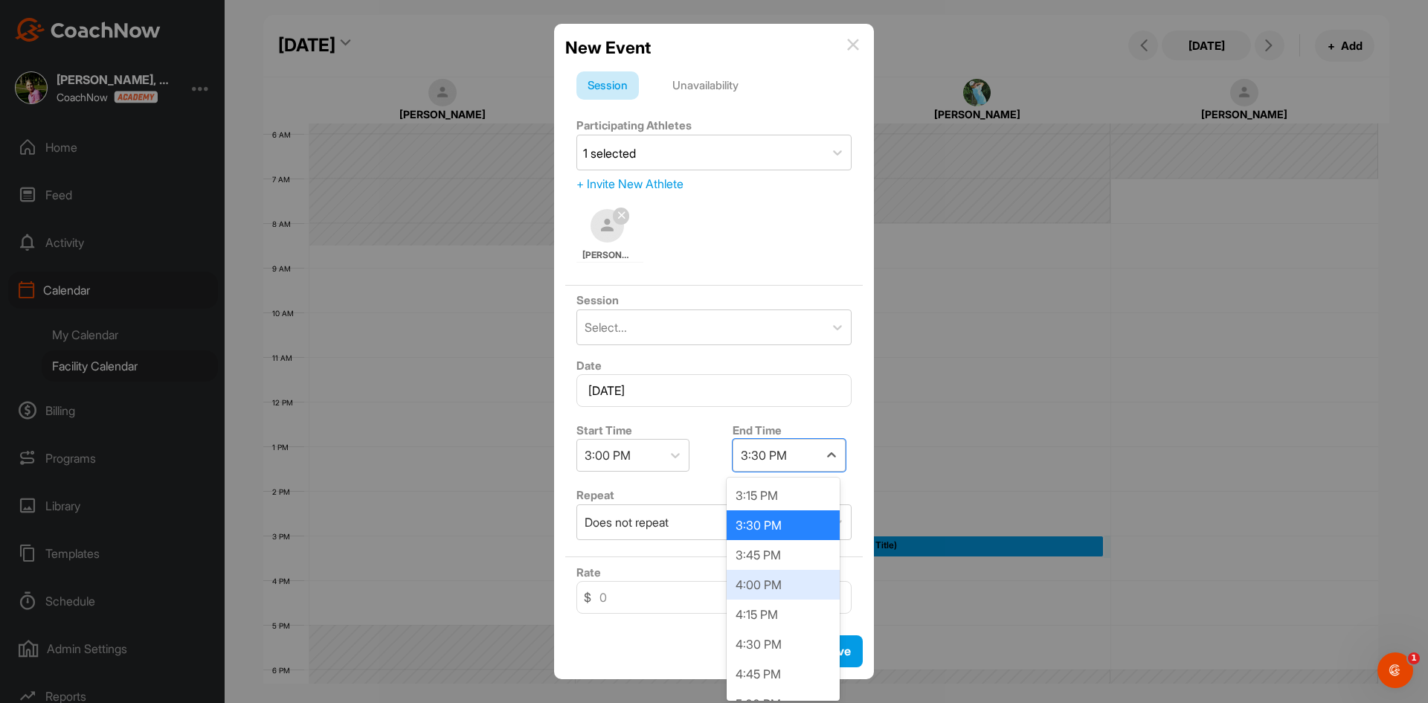
click at [786, 576] on div "4:00 PM" at bounding box center [783, 585] width 113 height 30
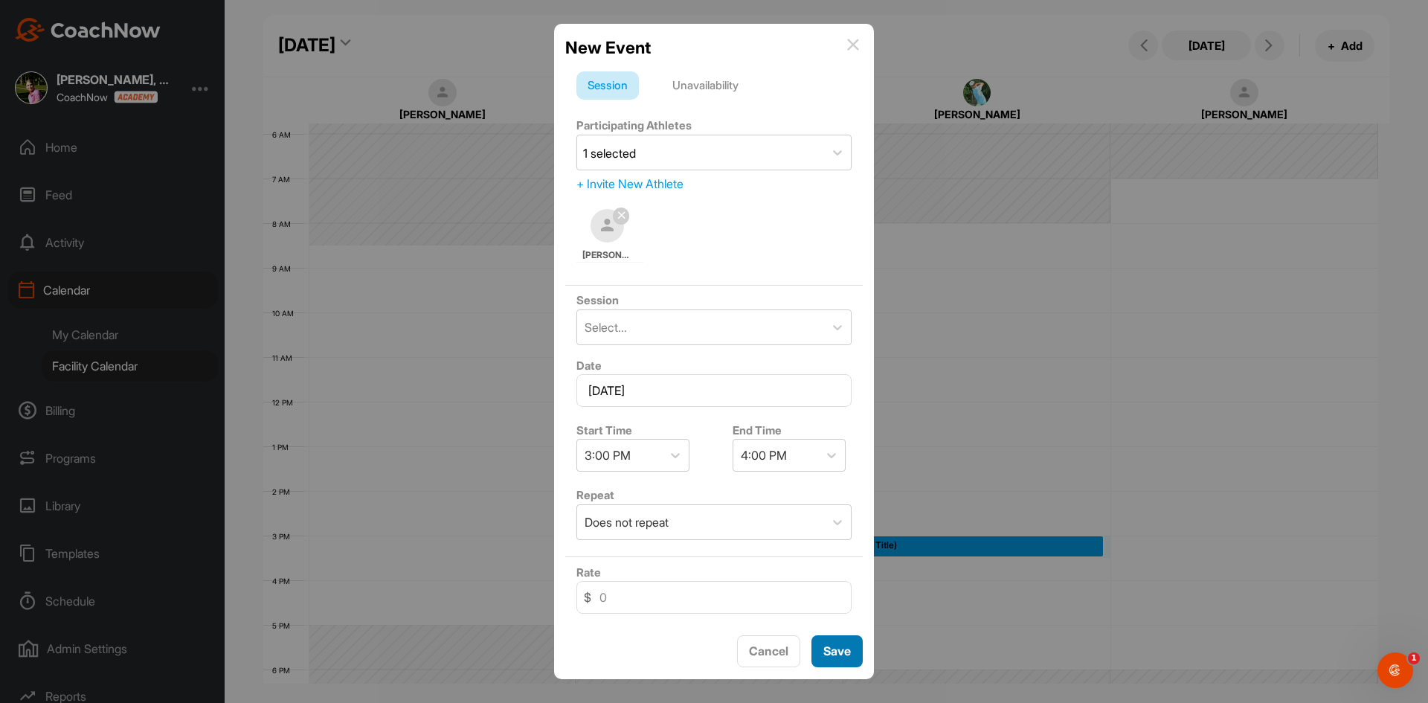
click at [827, 646] on span "Save" at bounding box center [838, 651] width 28 height 15
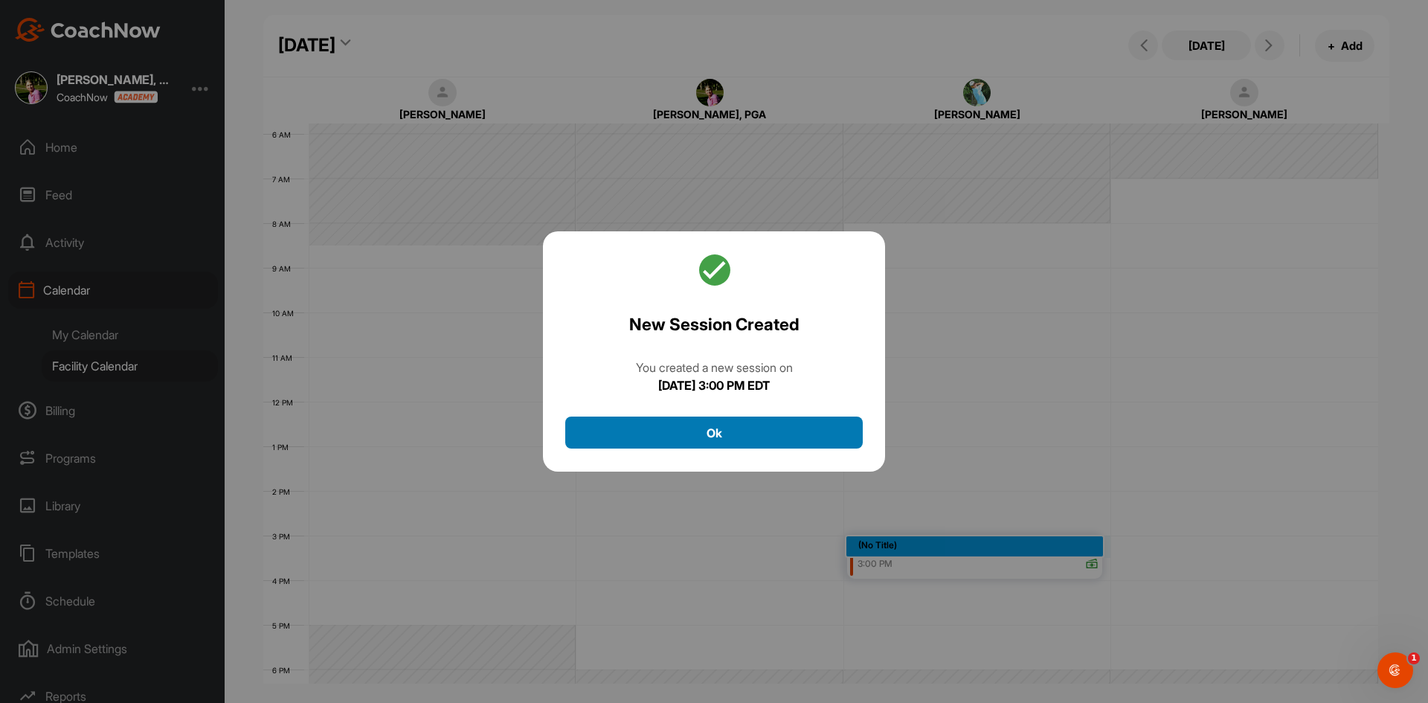
click at [786, 422] on button "Ok" at bounding box center [714, 433] width 298 height 32
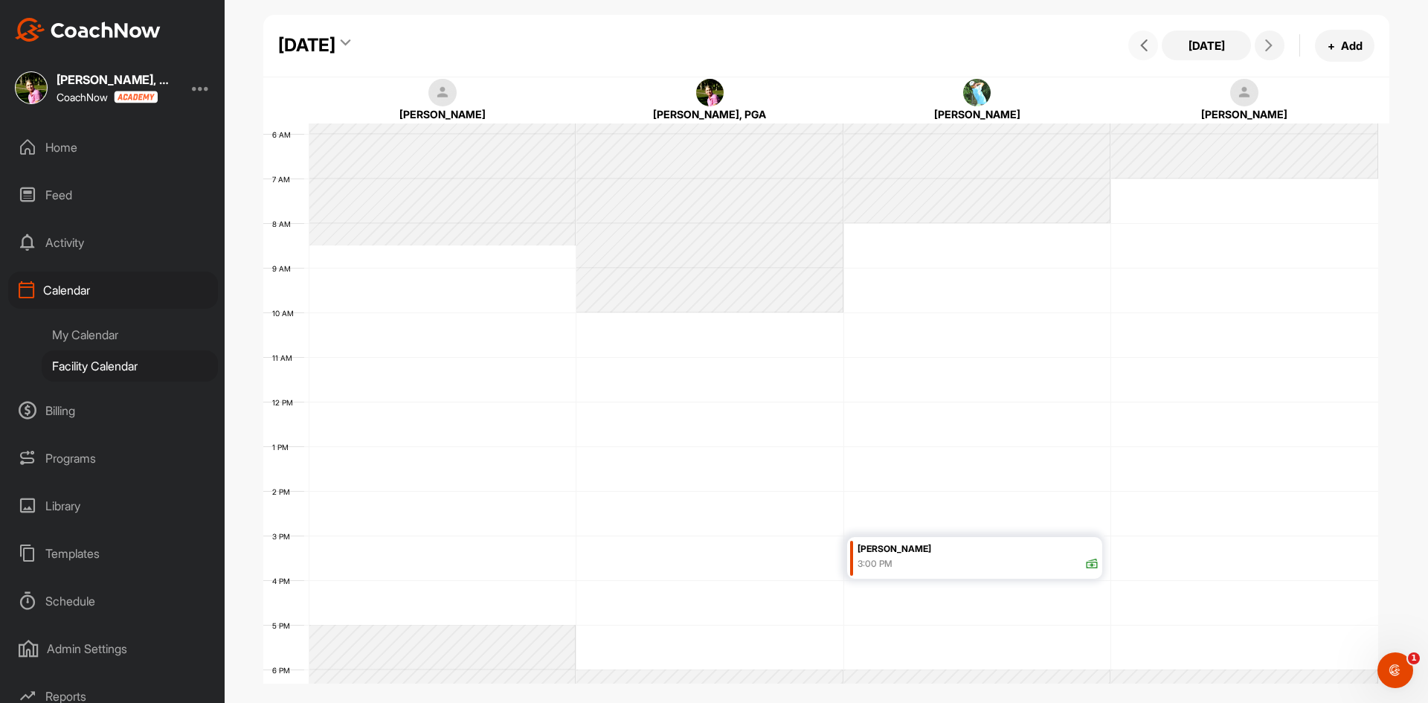
click at [1141, 42] on icon at bounding box center [1144, 45] width 12 height 12
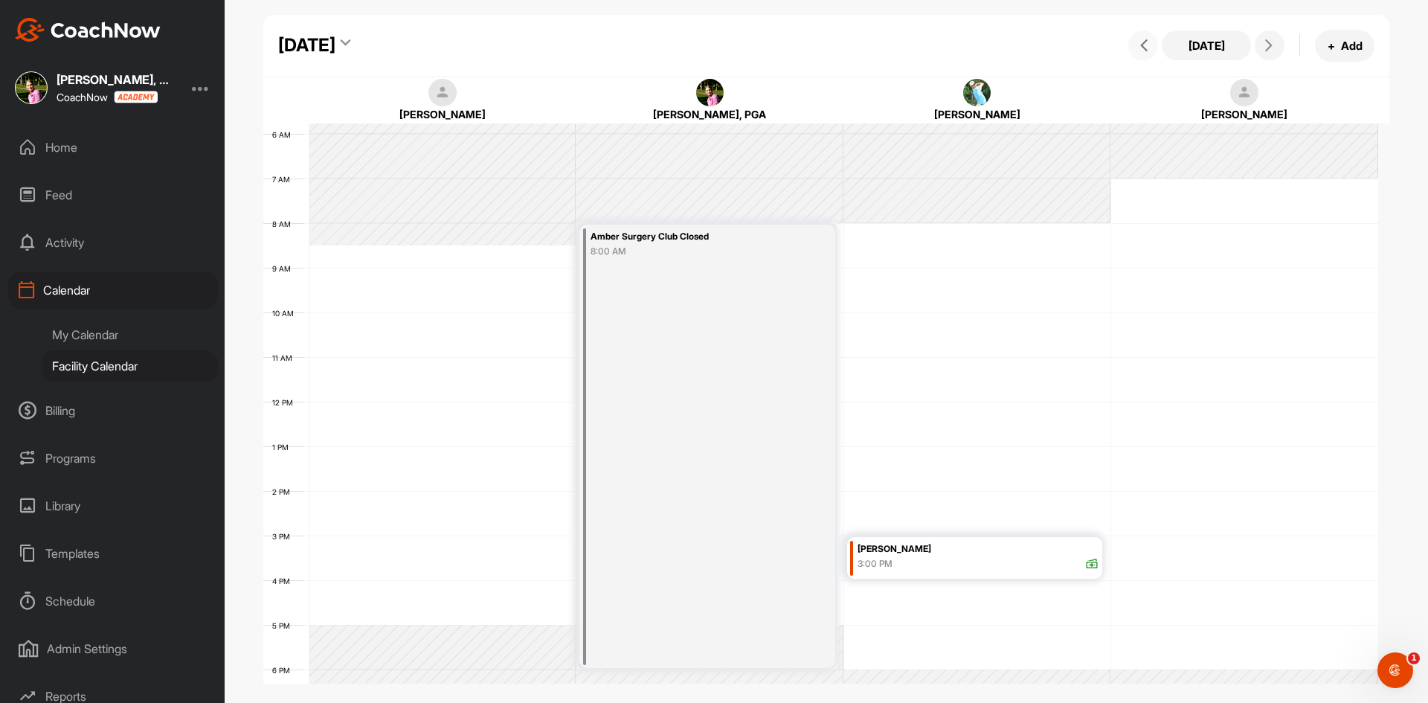
click at [1141, 42] on icon at bounding box center [1144, 45] width 12 height 12
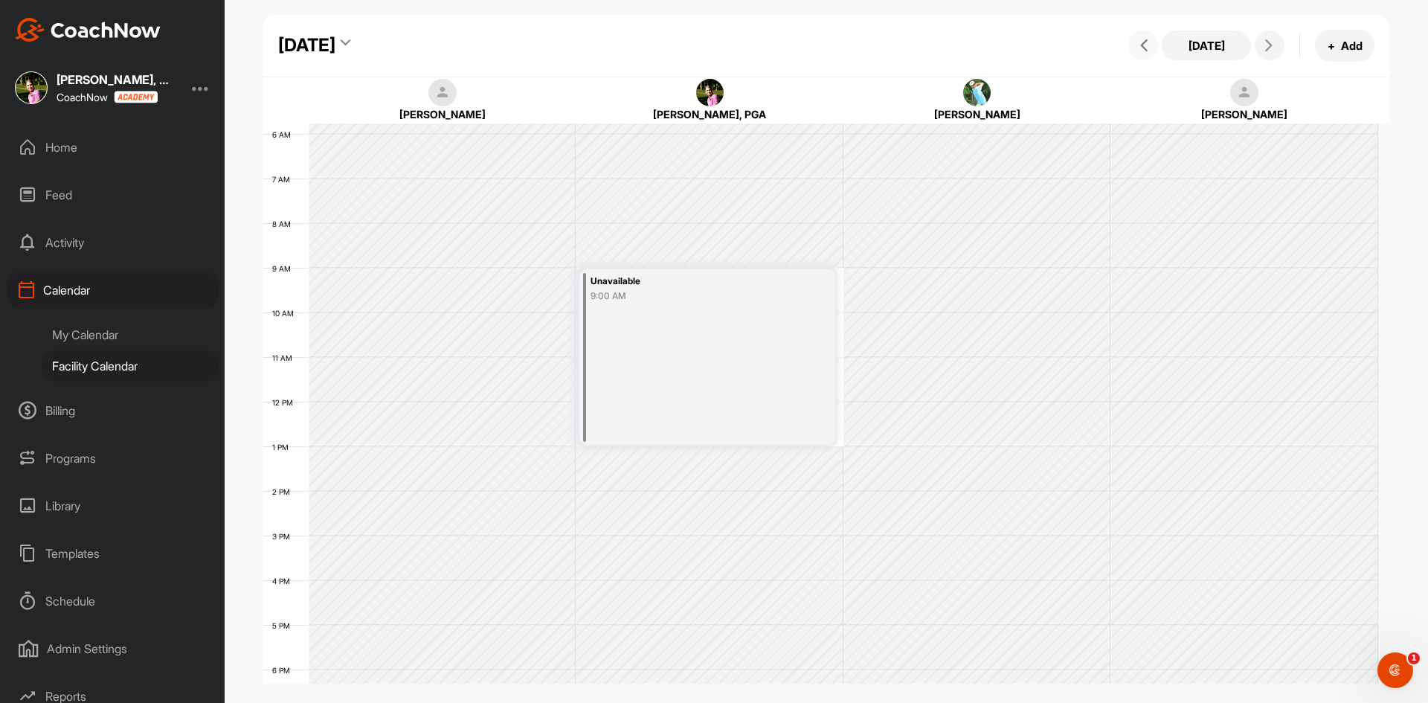
click at [1141, 42] on icon at bounding box center [1144, 45] width 12 height 12
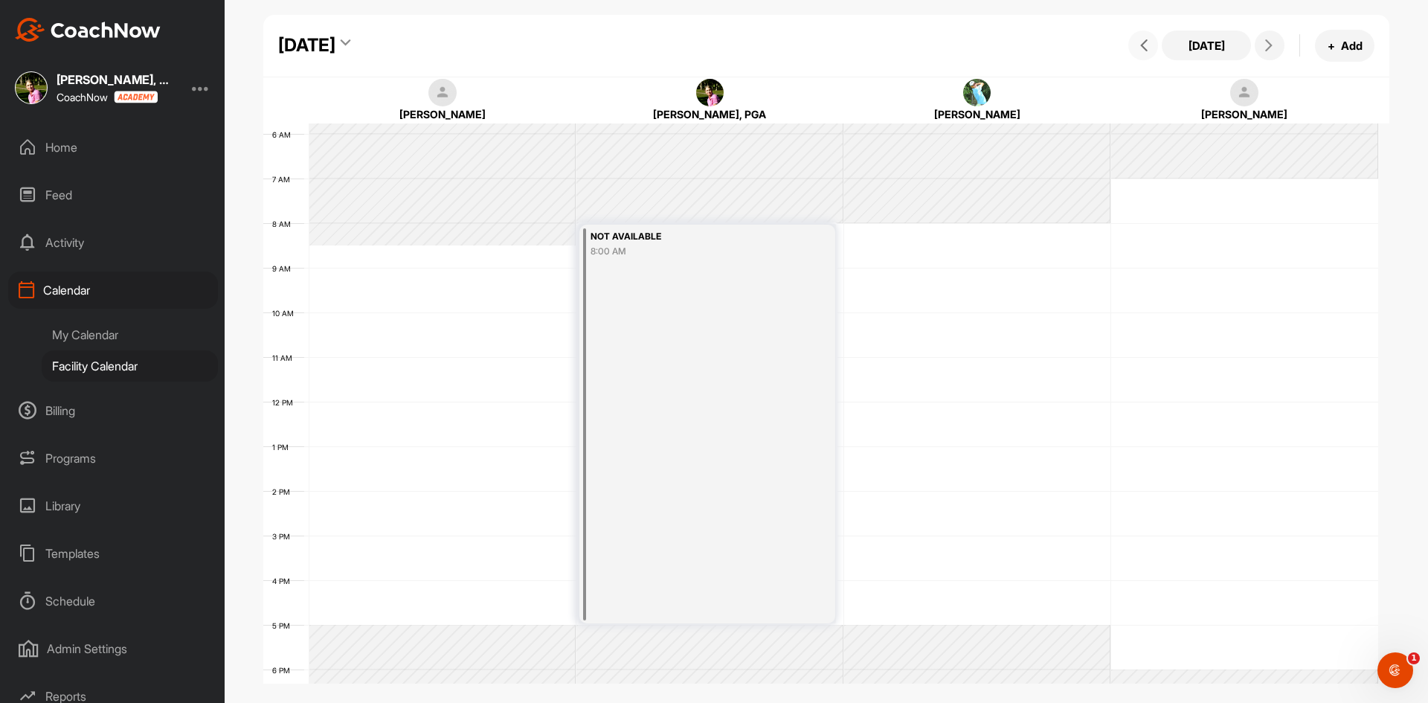
click at [1141, 42] on icon at bounding box center [1144, 45] width 12 height 12
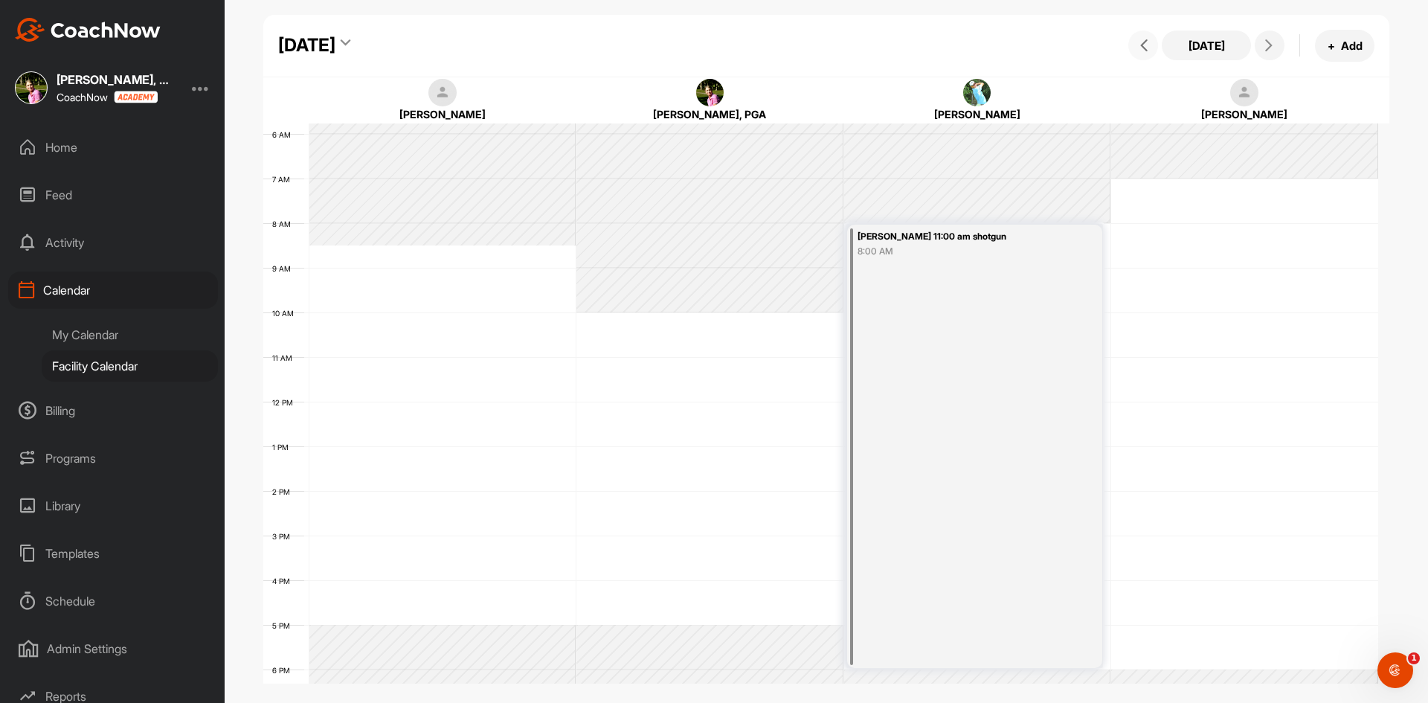
click at [1141, 42] on icon at bounding box center [1144, 45] width 12 height 12
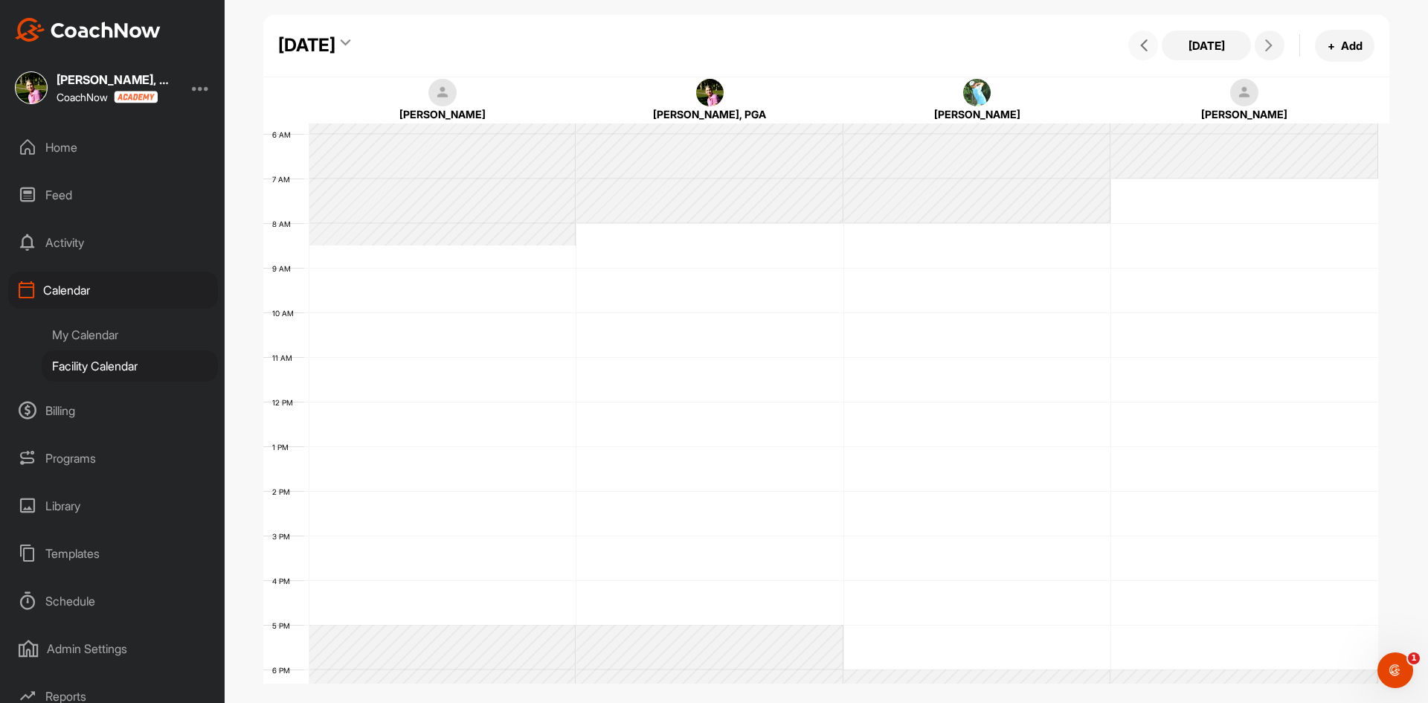
click at [1141, 42] on icon at bounding box center [1144, 45] width 12 height 12
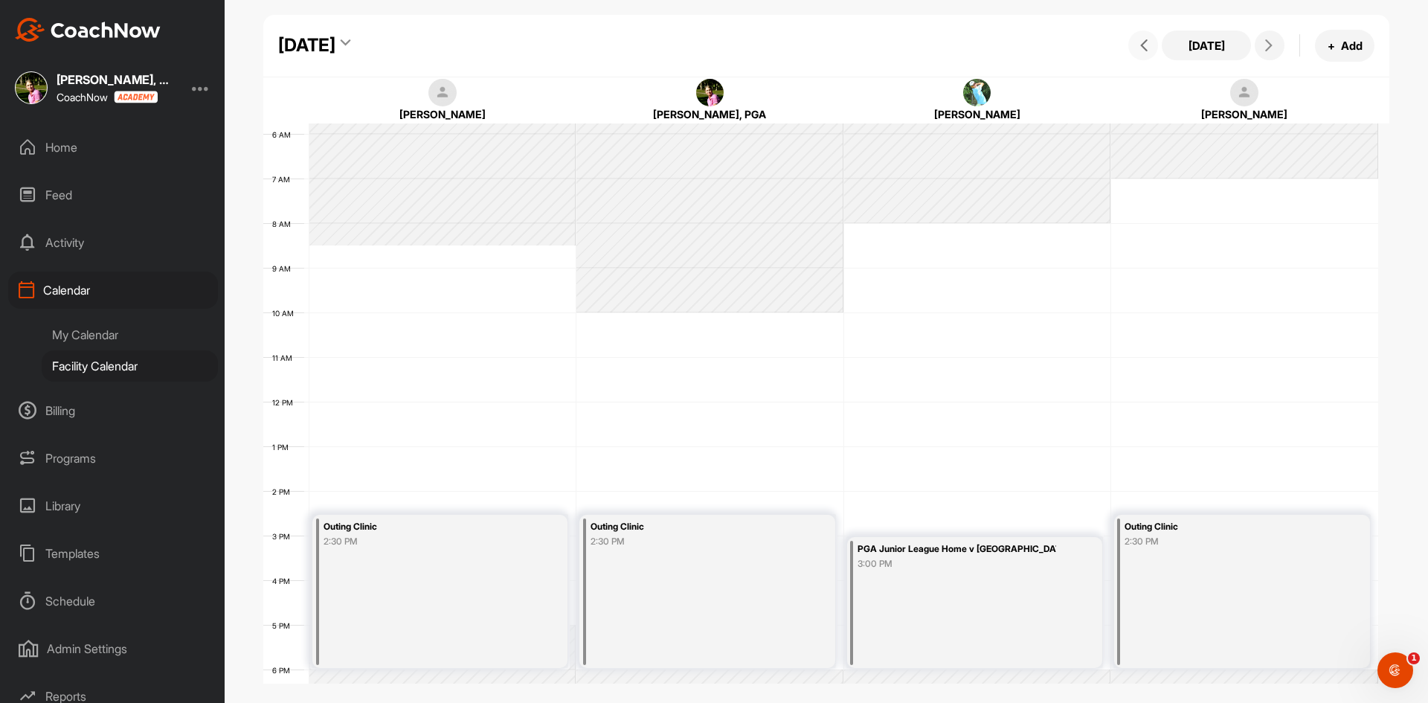
click at [1141, 42] on icon at bounding box center [1144, 45] width 12 height 12
